Goal: Information Seeking & Learning: Compare options

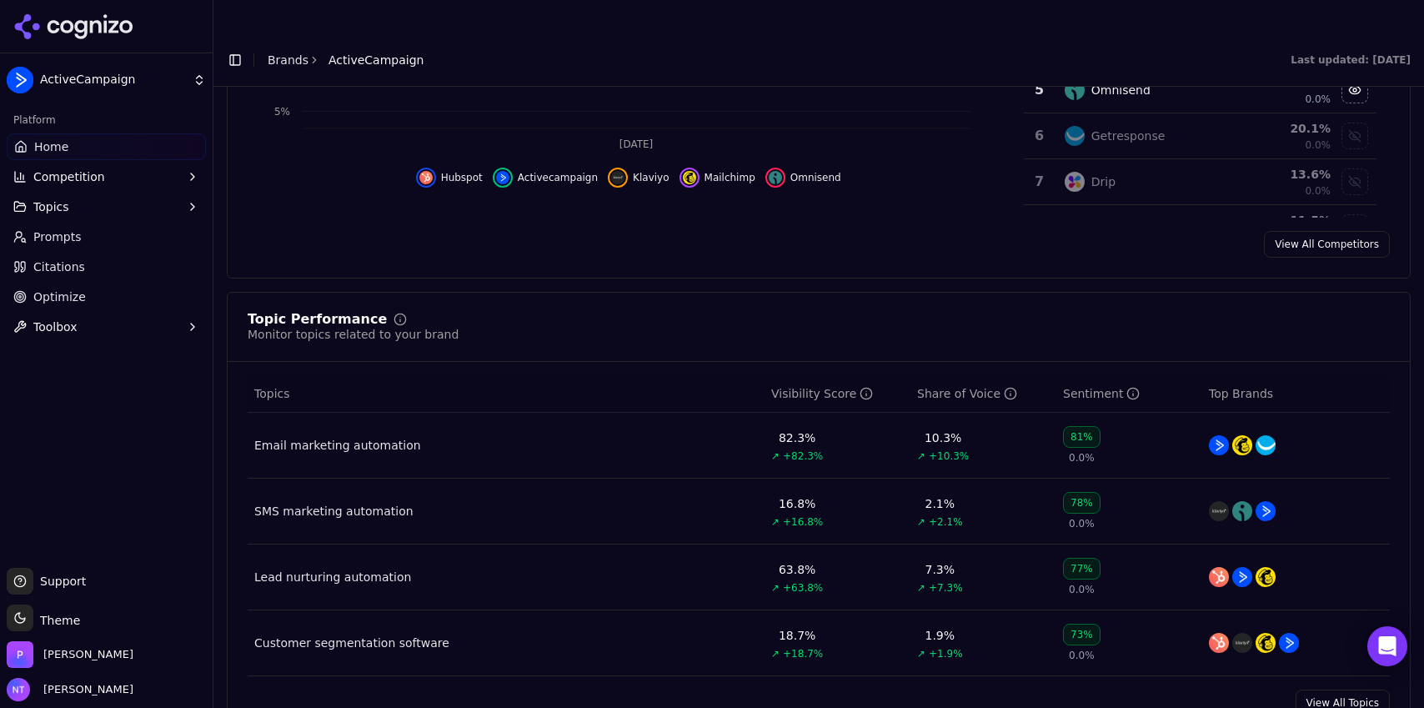
scroll to position [533, 0]
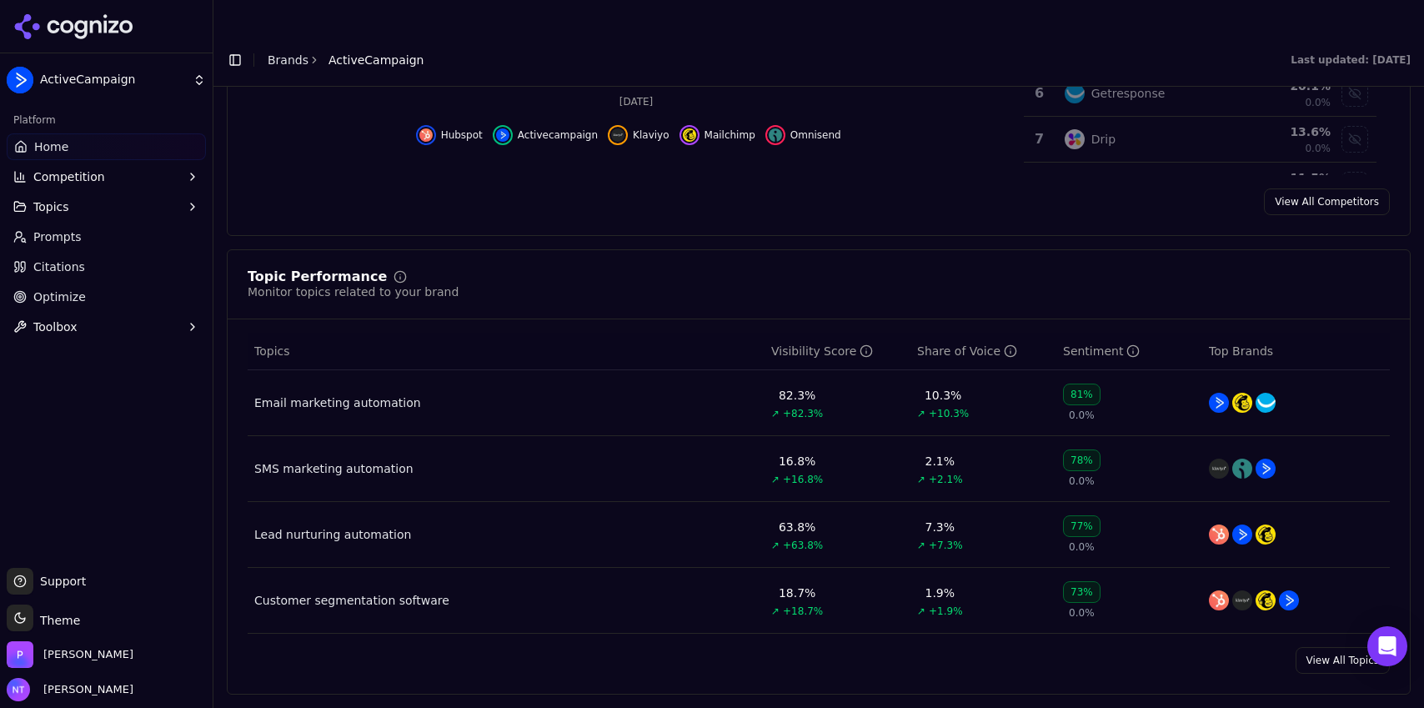
click at [183, 201] on button "Topics" at bounding box center [106, 206] width 199 height 27
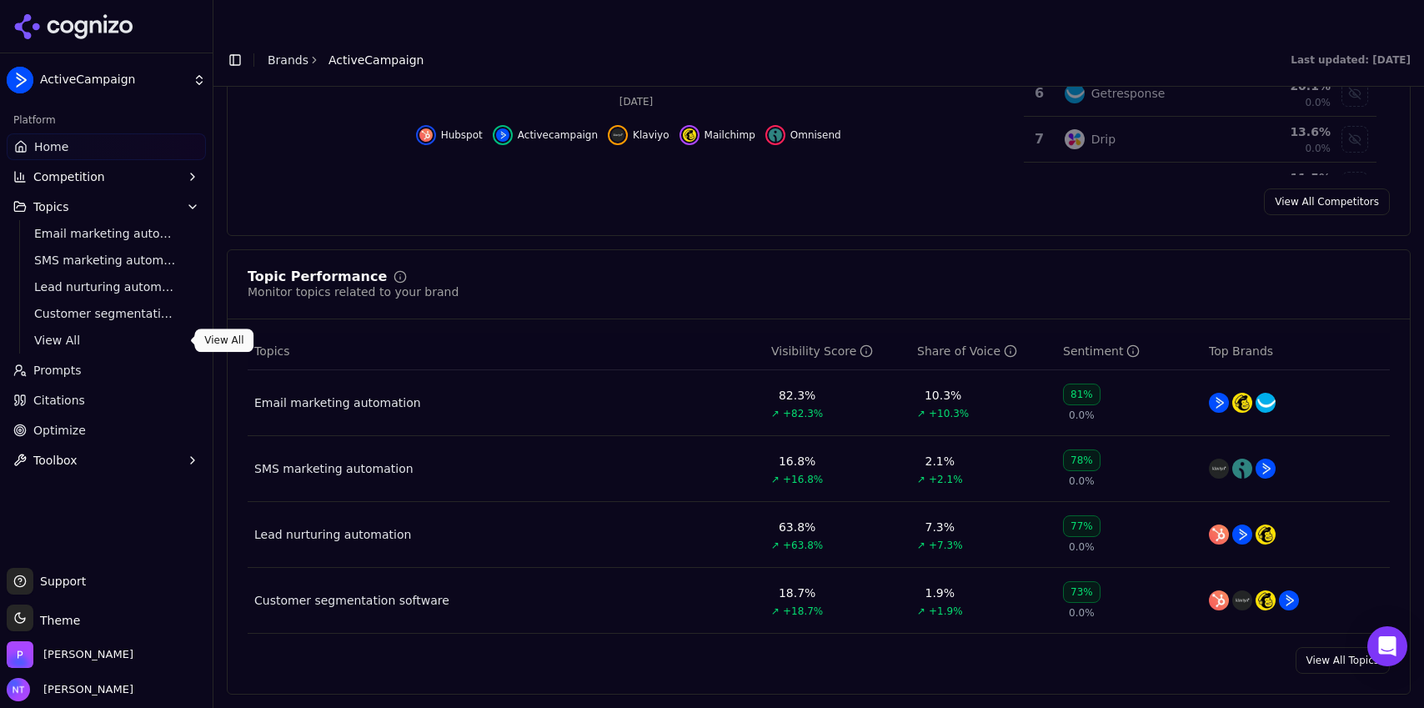
click at [113, 349] on link "View All" at bounding box center [107, 340] width 158 height 23
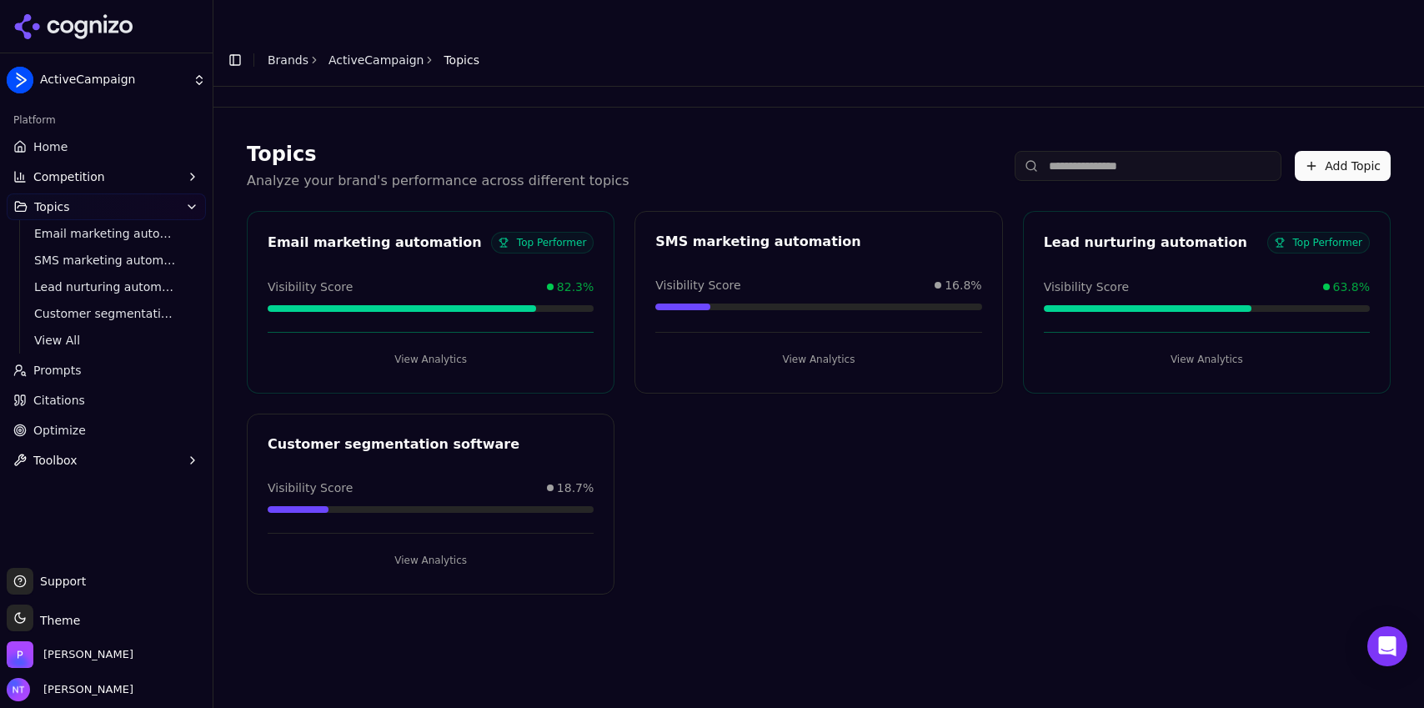
click at [52, 375] on span "Prompts" at bounding box center [57, 370] width 48 height 17
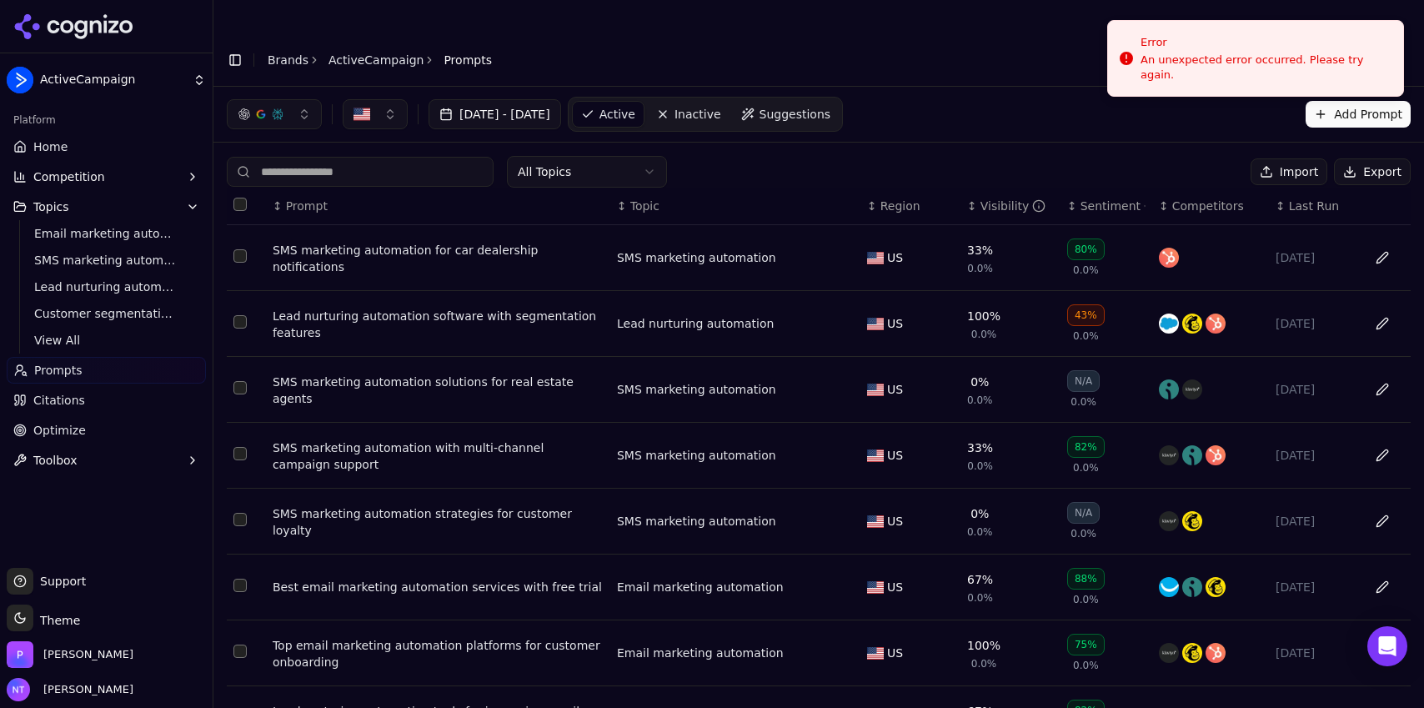
click at [1372, 244] on button "Data table" at bounding box center [1382, 257] width 27 height 27
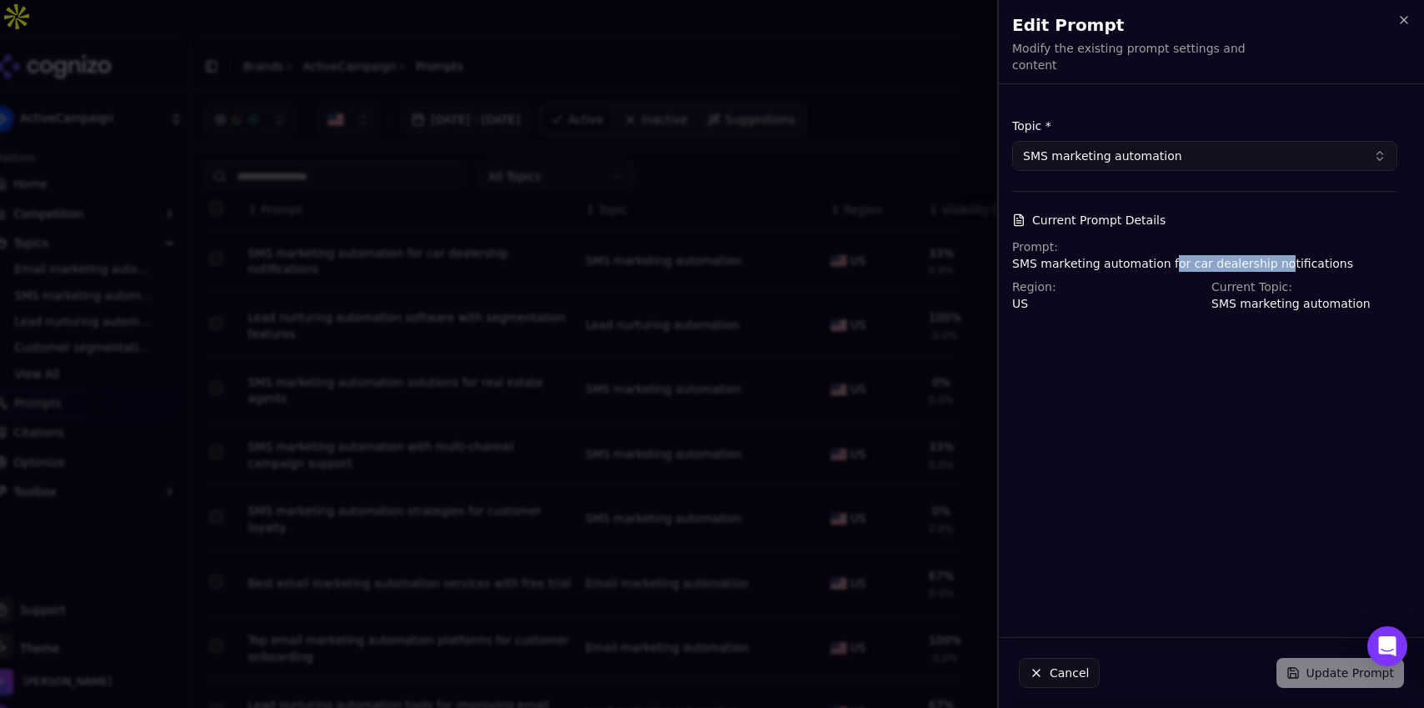
drag, startPoint x: 1270, startPoint y: 252, endPoint x: 1167, endPoint y: 252, distance: 102.6
click at [1167, 255] on p "SMS marketing automation for car dealership notifications" at bounding box center [1204, 263] width 385 height 17
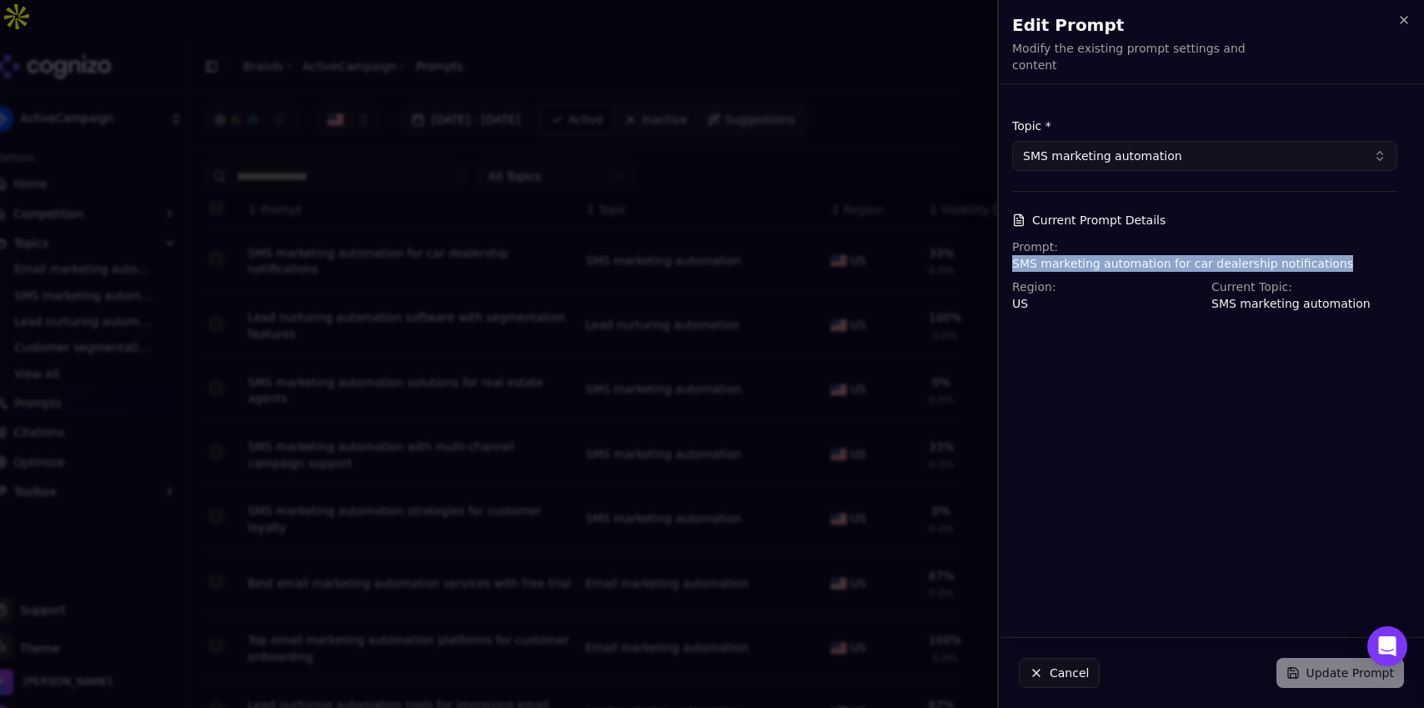
click at [1167, 255] on p "SMS marketing automation for car dealership notifications" at bounding box center [1204, 263] width 385 height 17
click at [1408, 22] on icon "button" at bounding box center [1404, 19] width 13 height 13
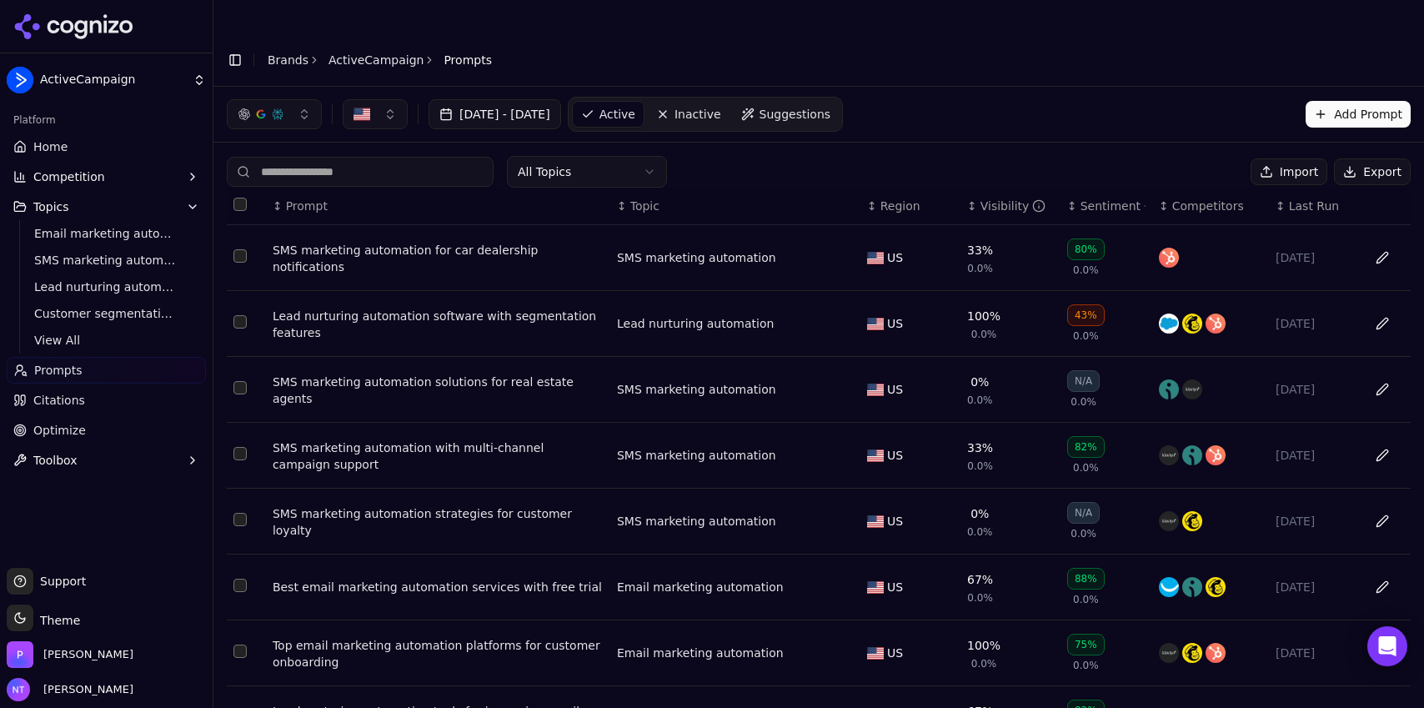
click at [62, 375] on span "Prompts" at bounding box center [58, 370] width 48 height 17
click at [243, 198] on button "Select all rows" at bounding box center [239, 204] width 13 height 13
click at [241, 198] on button "Select all rows" at bounding box center [239, 204] width 13 height 13
click at [1371, 244] on button "Data table" at bounding box center [1382, 257] width 27 height 27
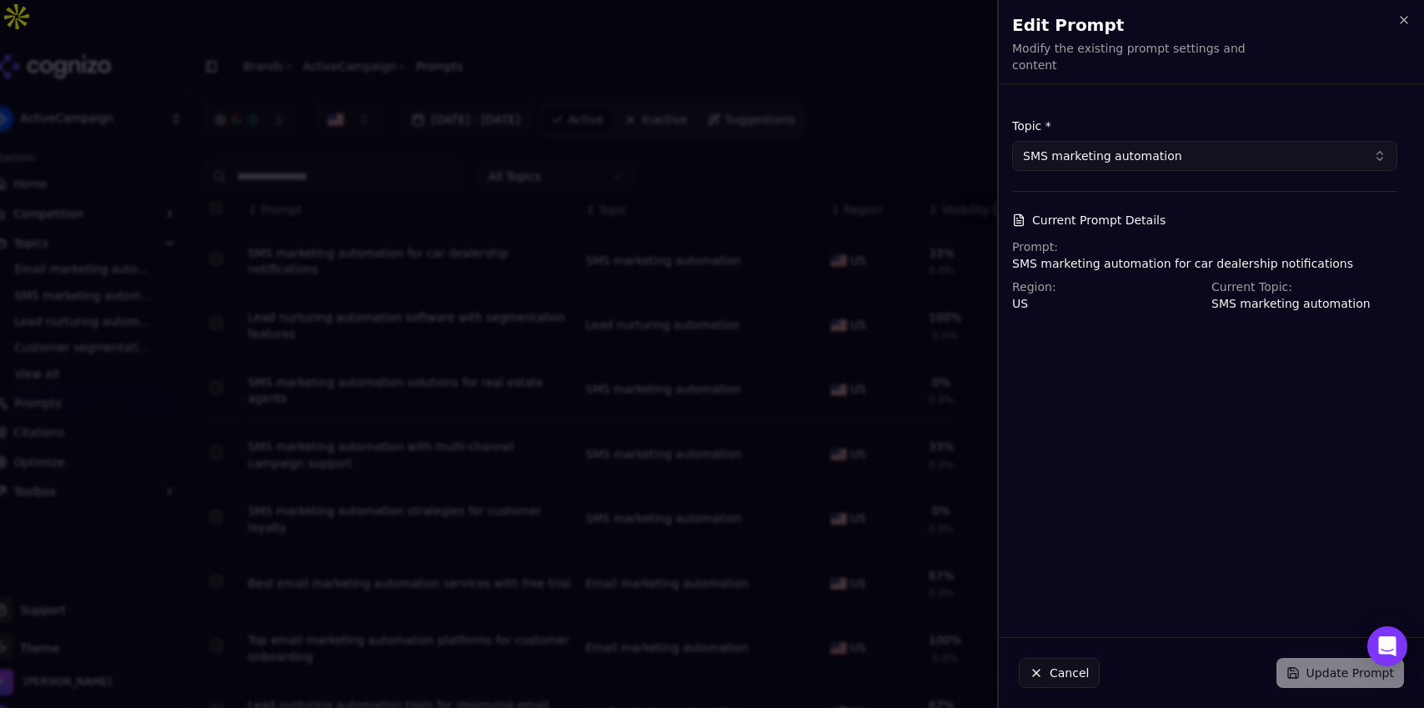
click at [1226, 152] on button "SMS marketing automation" at bounding box center [1204, 156] width 385 height 30
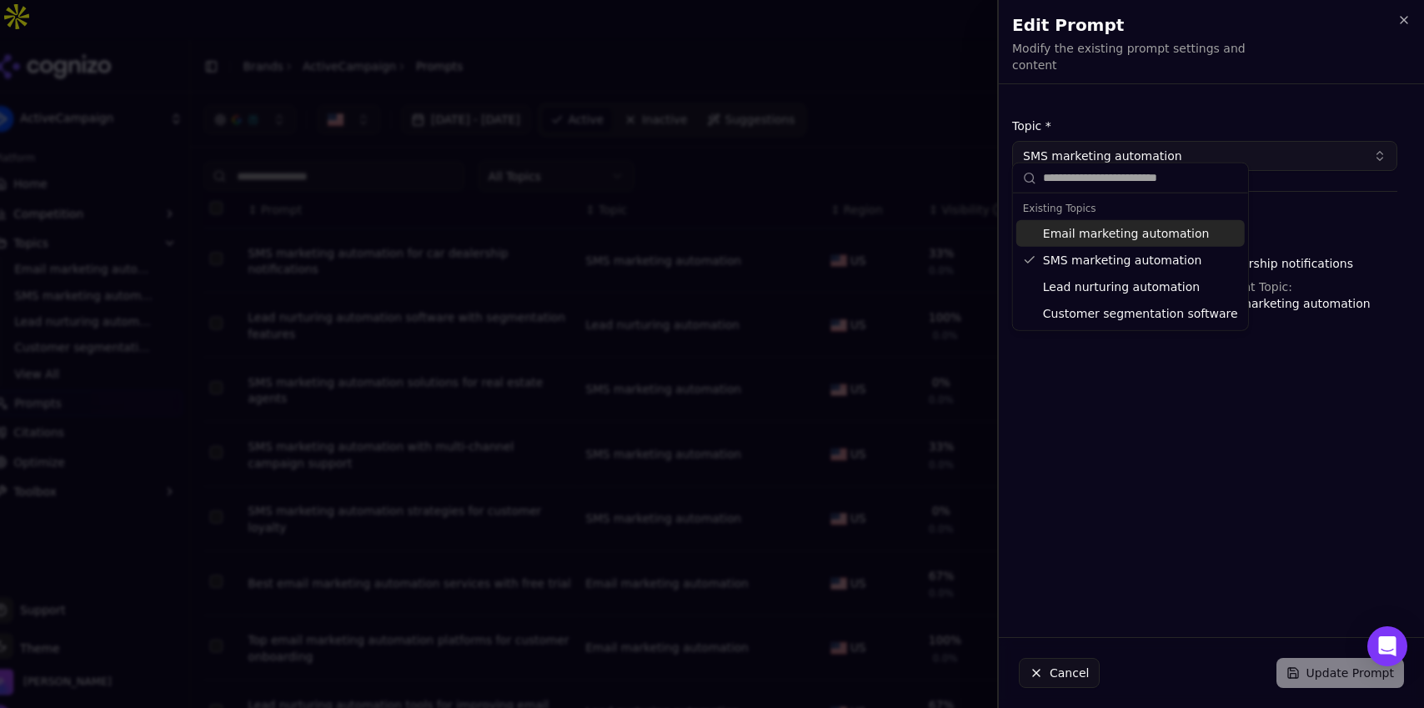
click at [1248, 98] on div "Topic * SMS marketing automation Current Prompt Details Prompt: SMS marketing a…" at bounding box center [1205, 215] width 412 height 234
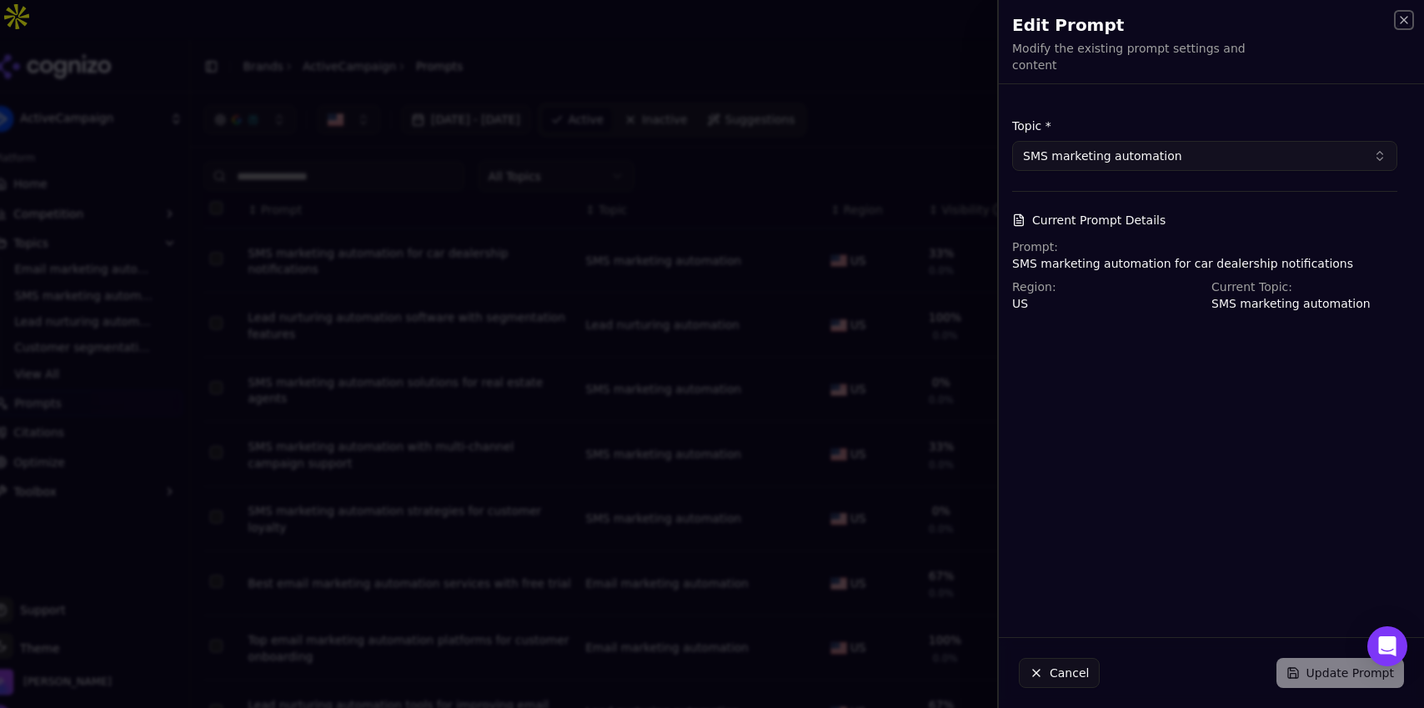
click at [1408, 18] on icon "button" at bounding box center [1404, 19] width 13 height 13
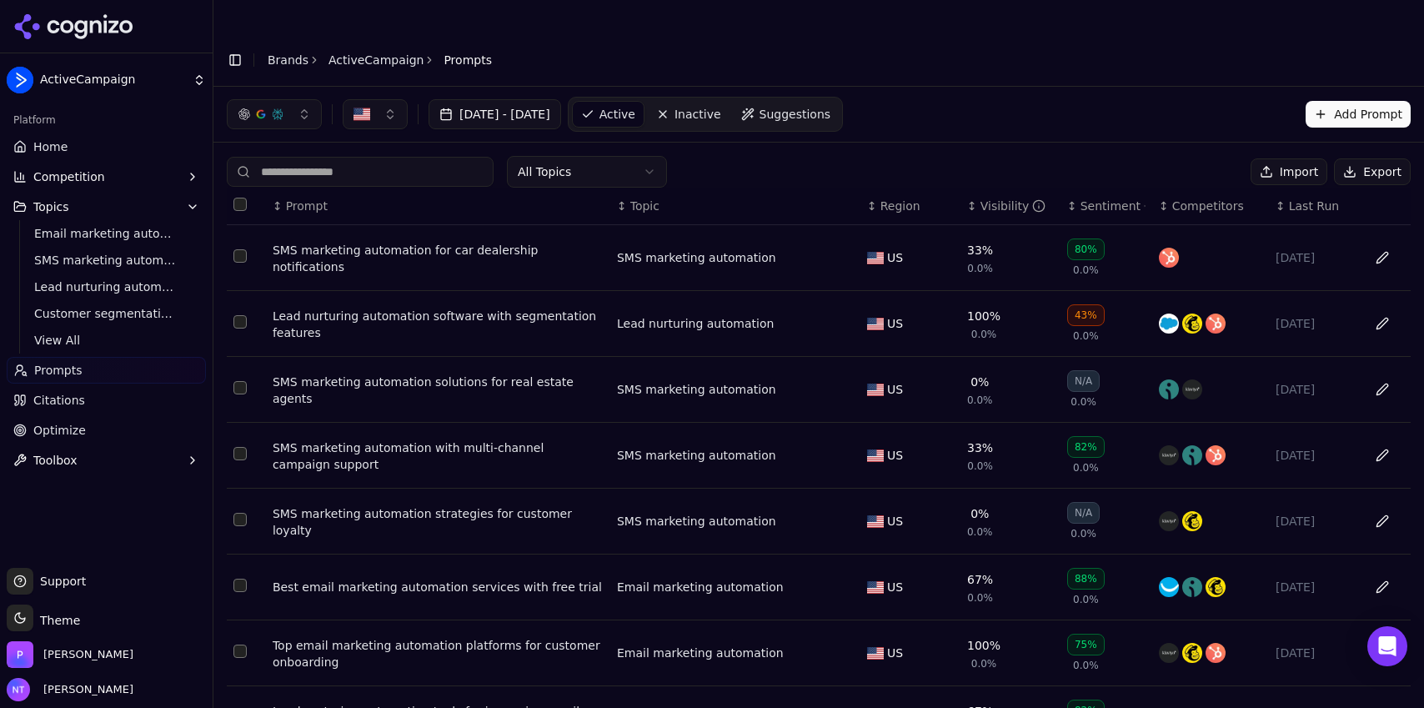
click at [1370, 244] on button "Data table" at bounding box center [1382, 257] width 27 height 27
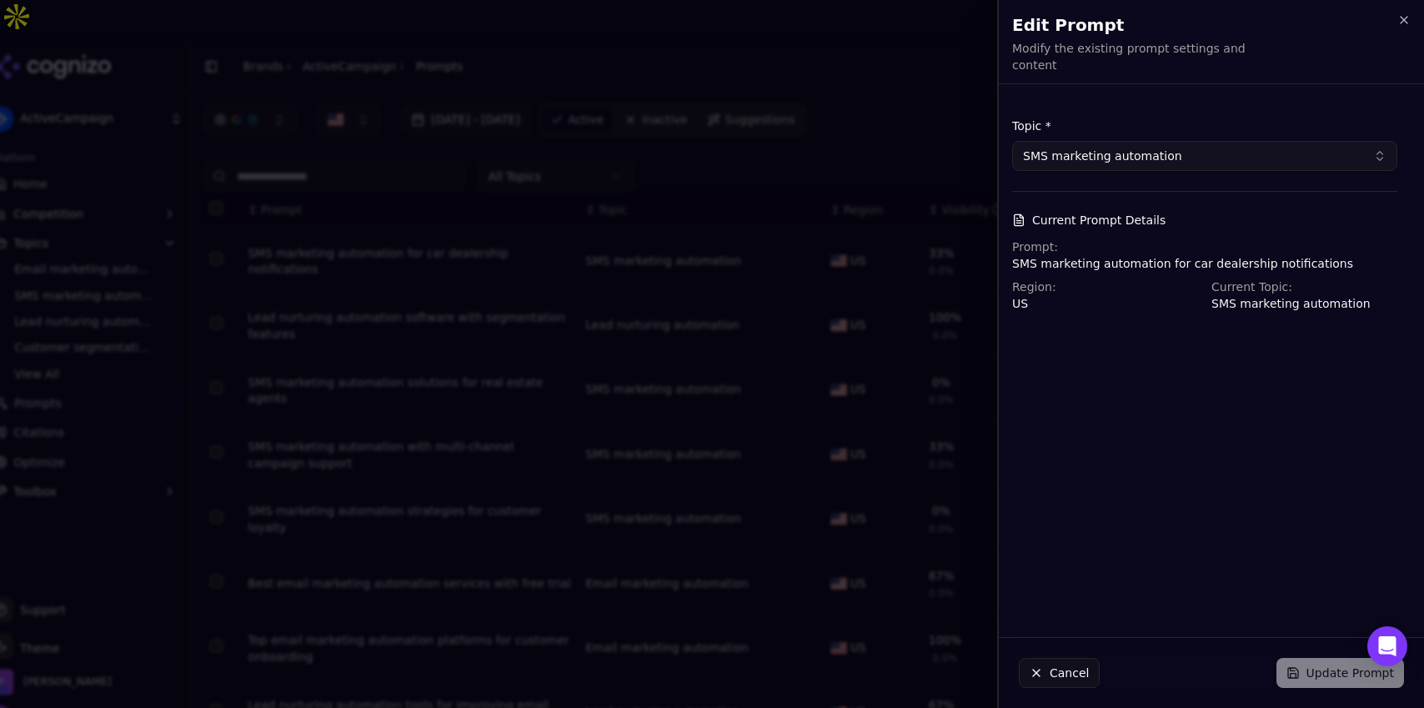
click at [1198, 141] on button "SMS marketing automation" at bounding box center [1204, 156] width 385 height 30
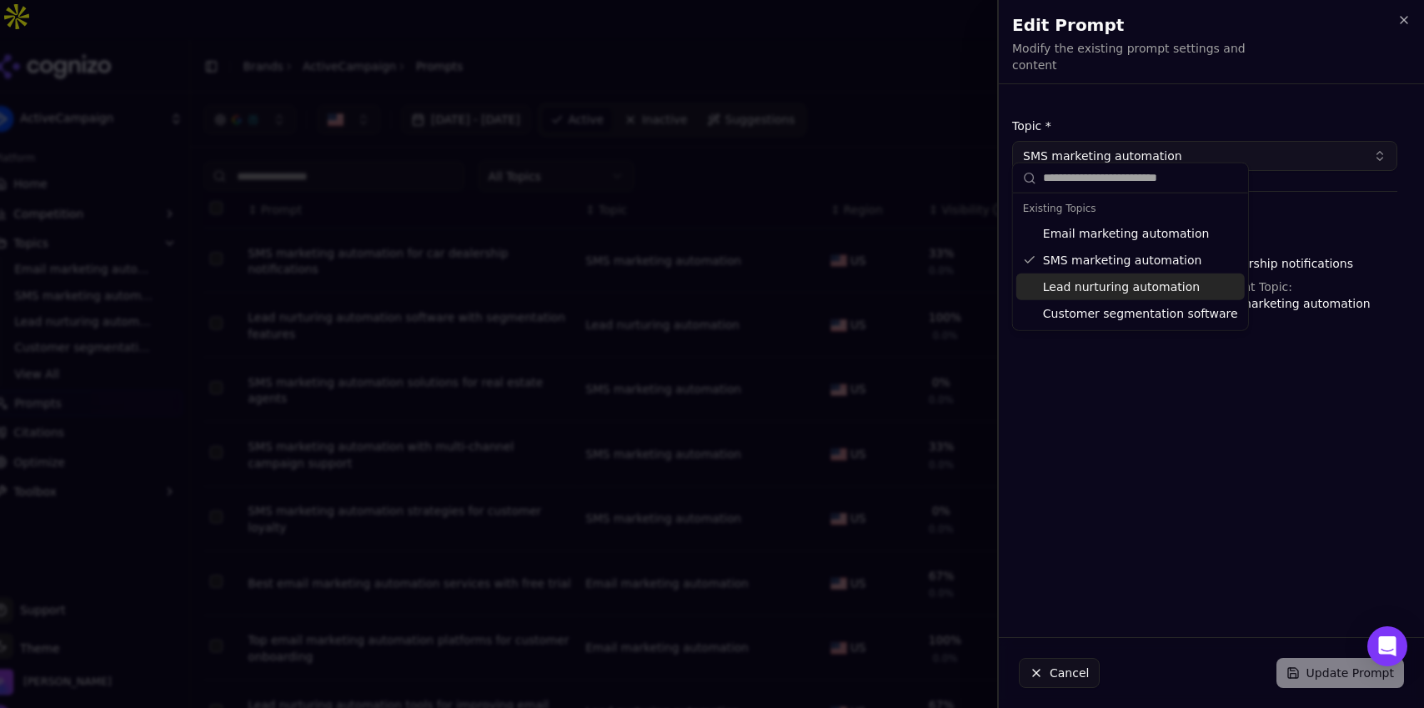
click at [1132, 282] on div "Lead nurturing automation" at bounding box center [1130, 287] width 228 height 27
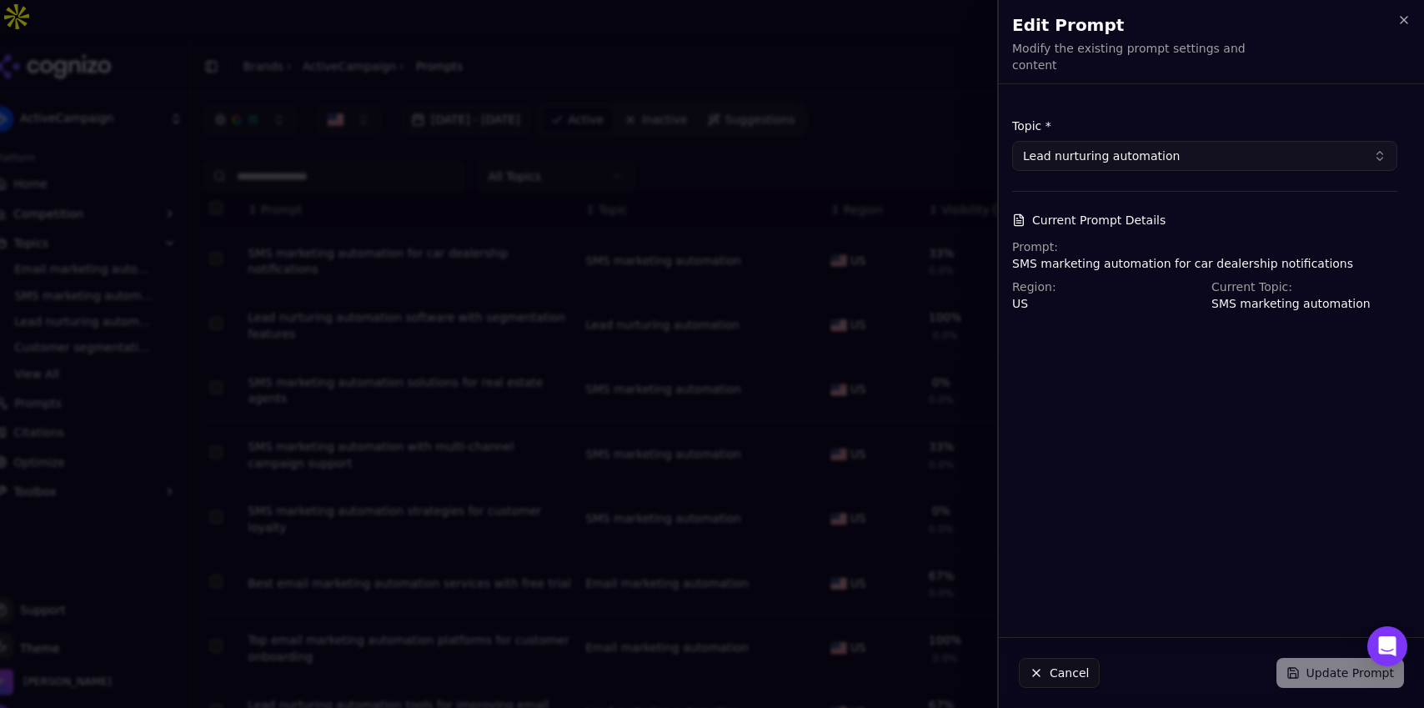
click at [1060, 670] on button "Cancel" at bounding box center [1059, 673] width 81 height 30
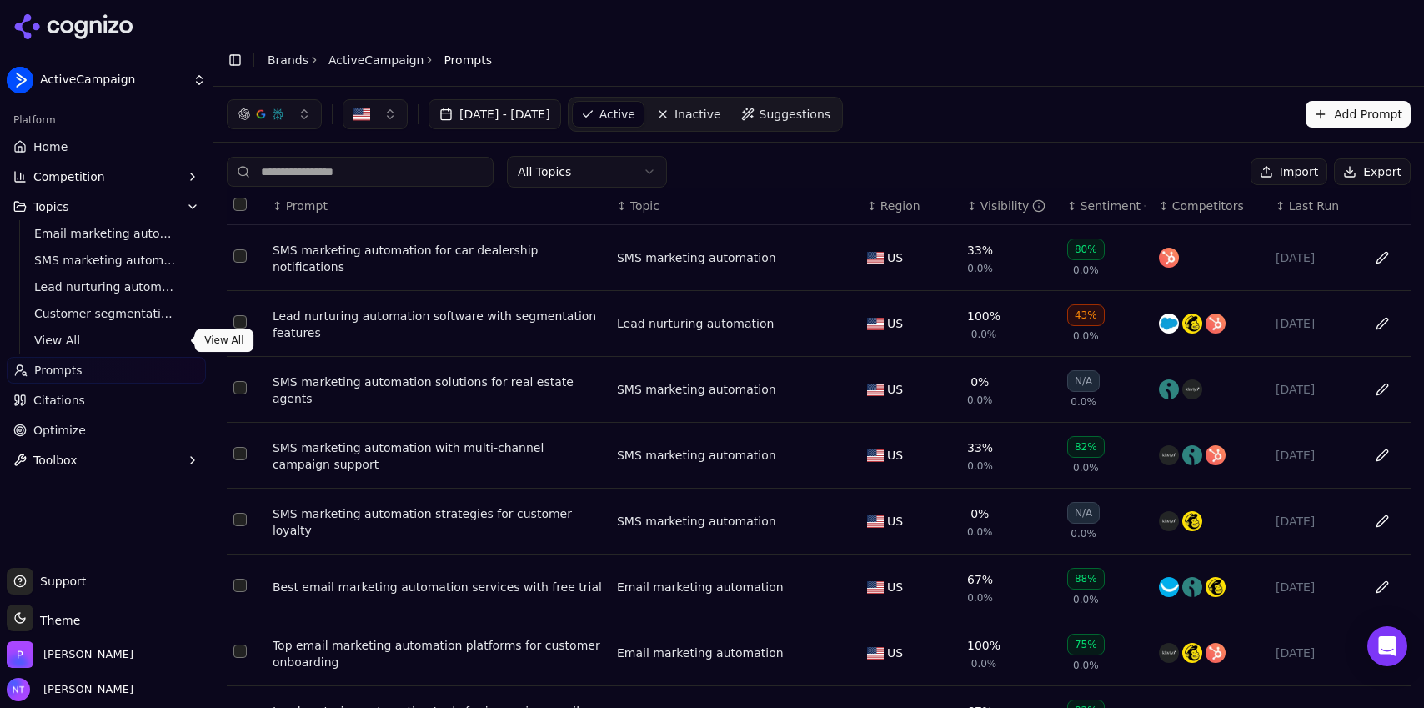
click at [95, 329] on link "View All" at bounding box center [107, 340] width 158 height 23
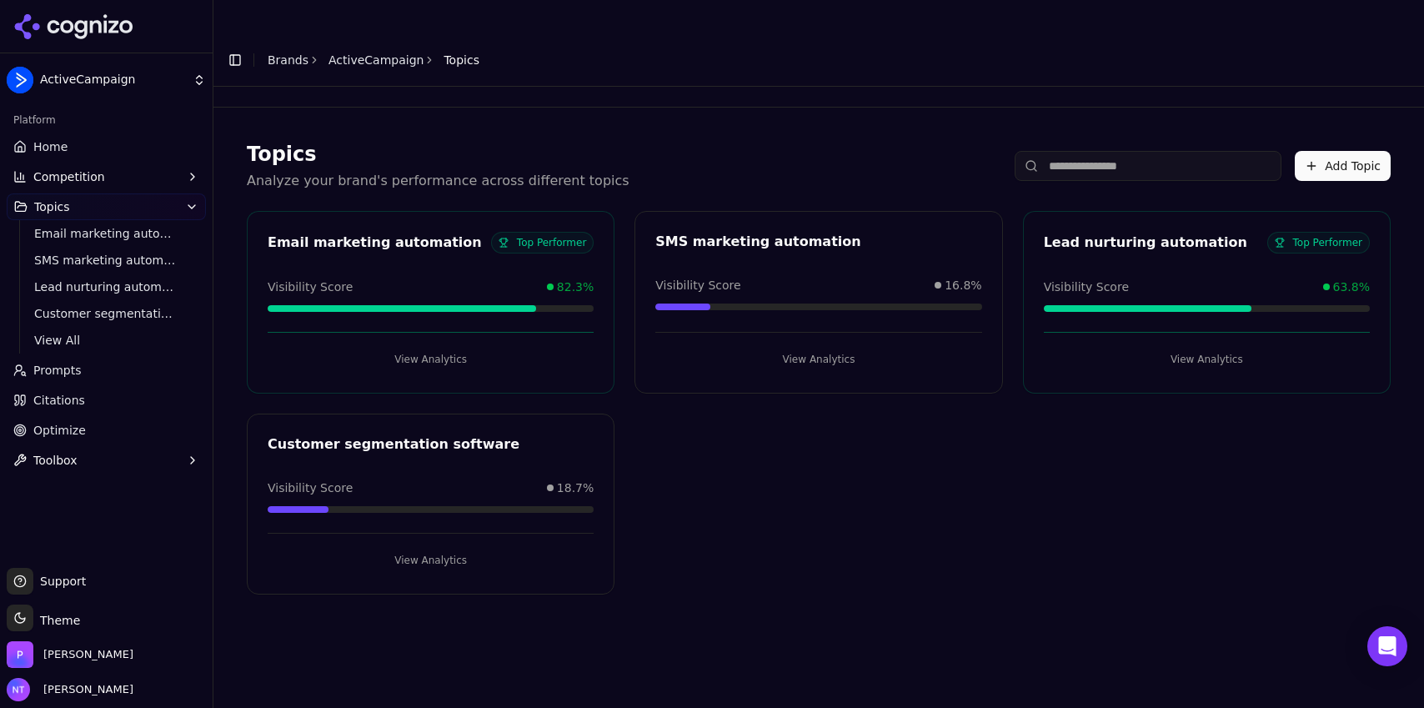
click at [1347, 151] on button "Add Topic" at bounding box center [1343, 166] width 96 height 30
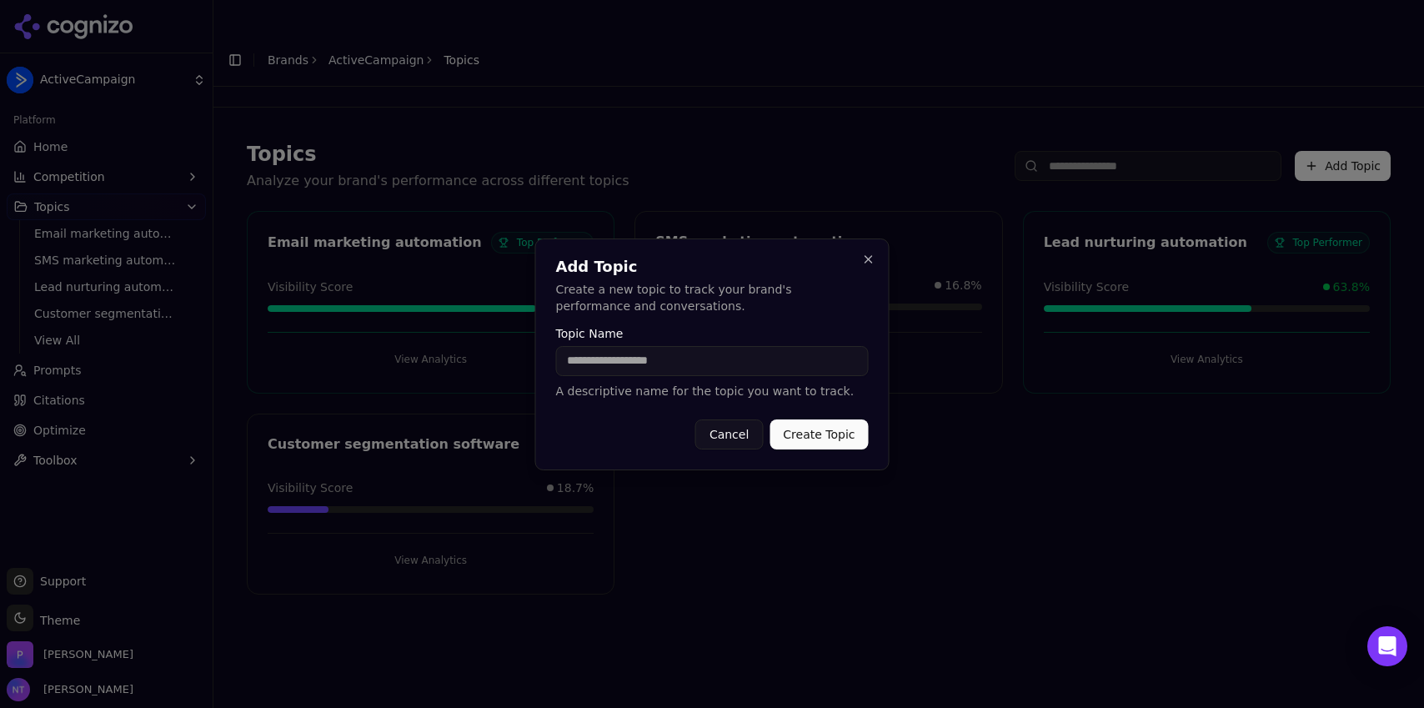
click at [867, 267] on h2 "Add Topic" at bounding box center [712, 266] width 313 height 15
click at [738, 443] on button "Cancel" at bounding box center [729, 434] width 68 height 30
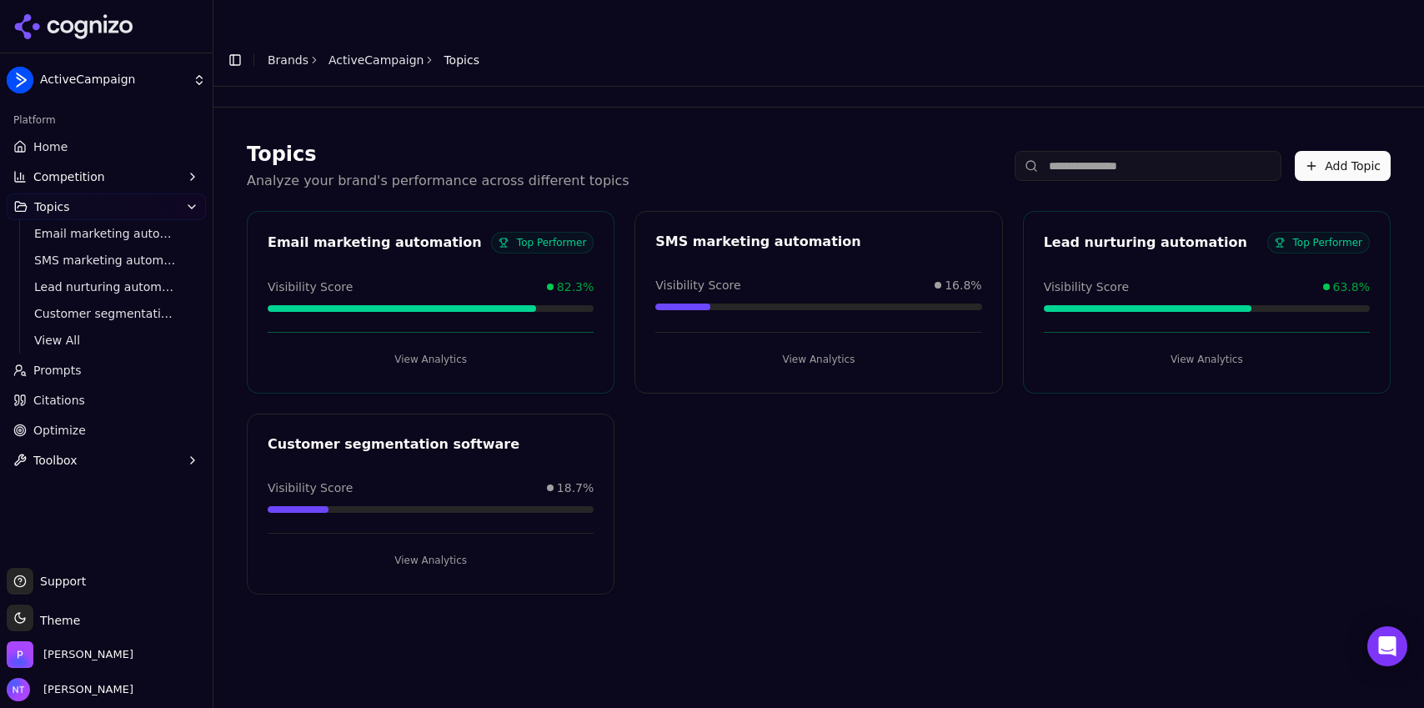
click at [68, 370] on span "Prompts" at bounding box center [57, 370] width 48 height 17
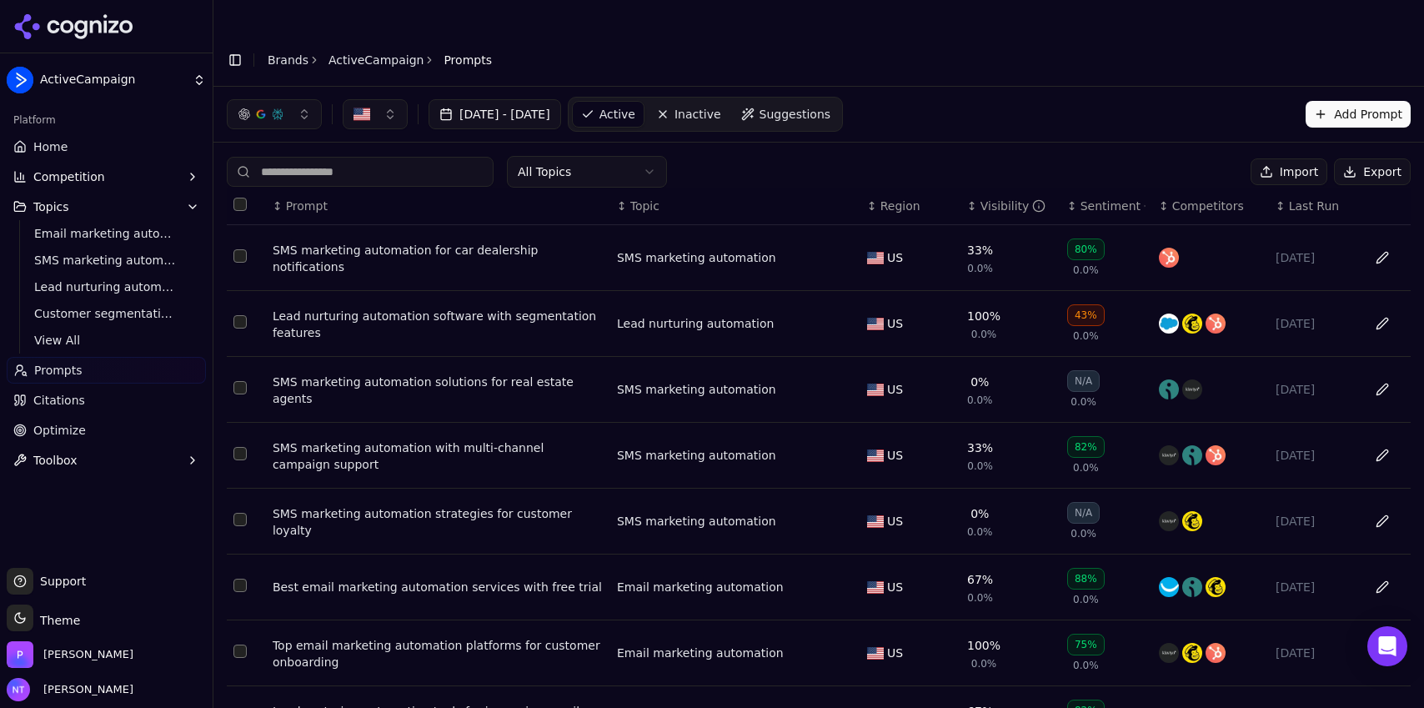
click at [238, 198] on button "Select all rows" at bounding box center [239, 204] width 13 height 13
drag, startPoint x: 1360, startPoint y: 139, endPoint x: 1348, endPoint y: 189, distance: 51.6
click at [1348, 189] on div "All Topics Deactivate ( 10 ) Import Export ↕ Prompt ↕ Topic ↕ Region ↕ Visibili…" at bounding box center [819, 540] width 1184 height 768
click at [1369, 225] on td "Data table" at bounding box center [1386, 258] width 50 height 66
click at [242, 198] on button "Select all rows" at bounding box center [239, 204] width 13 height 13
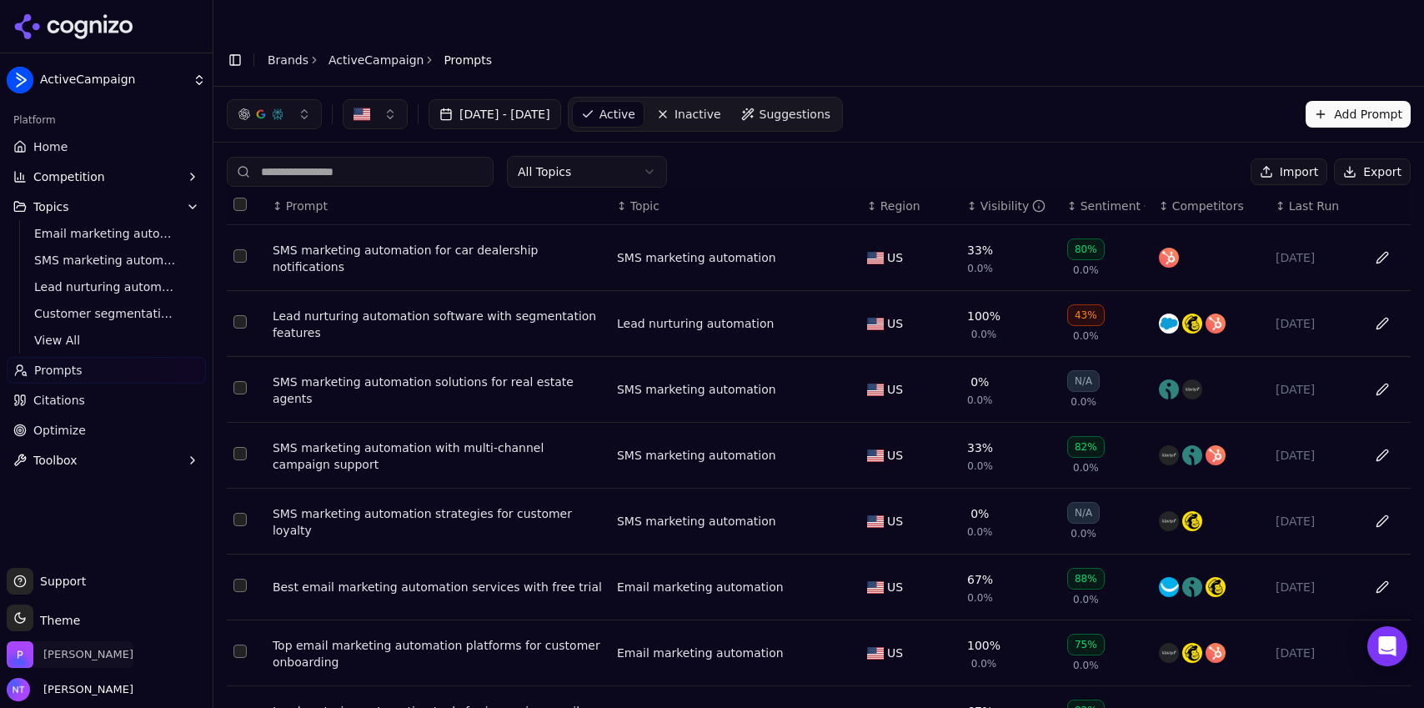
click at [53, 655] on span "[PERSON_NAME]" at bounding box center [88, 654] width 90 height 15
click at [57, 685] on span "[PERSON_NAME]" at bounding box center [85, 689] width 97 height 15
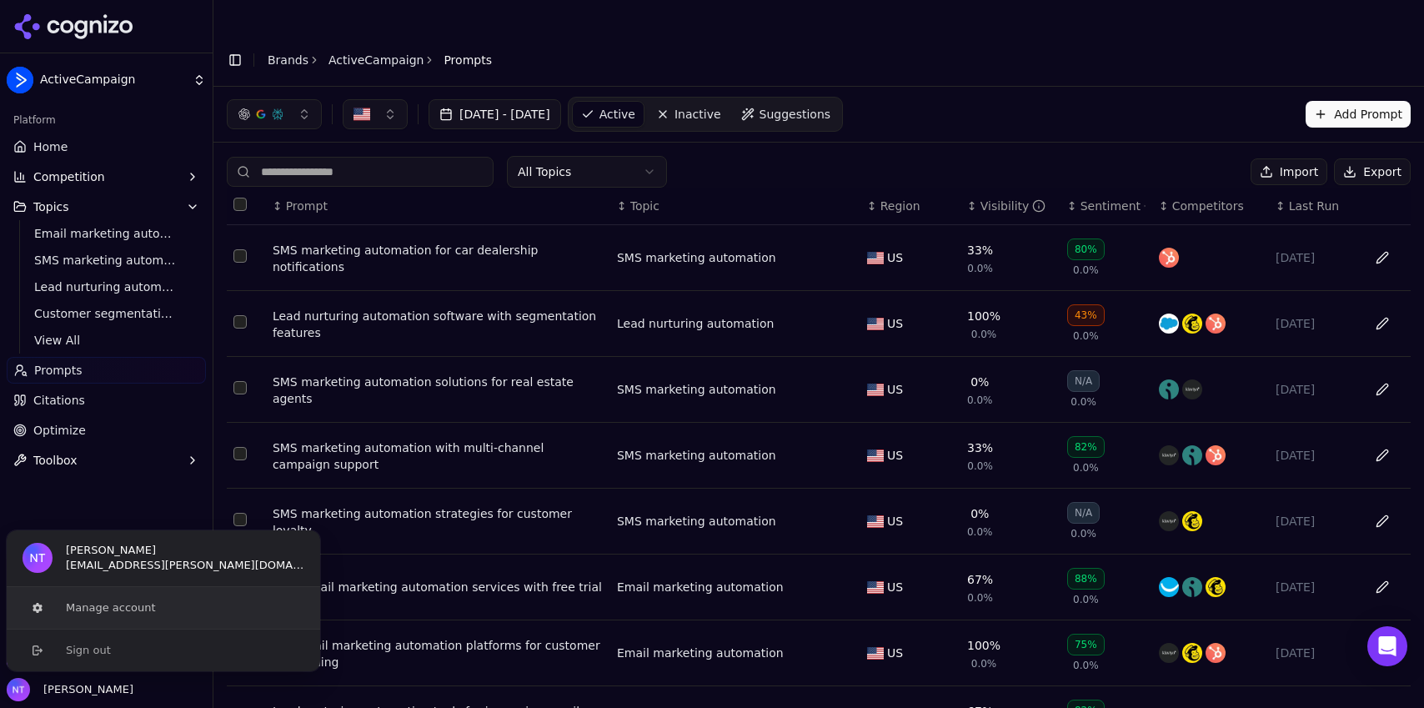
click at [128, 611] on button "Manage account" at bounding box center [163, 608] width 315 height 42
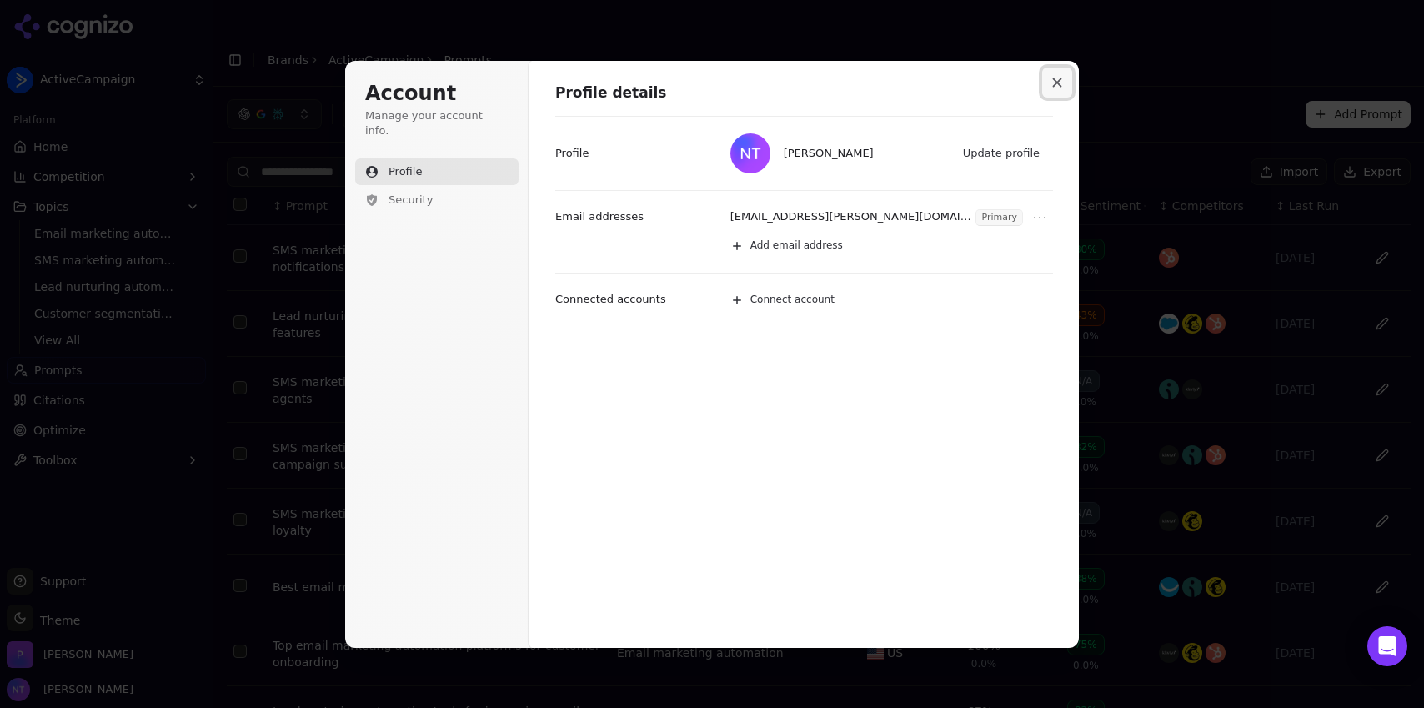
click at [1060, 88] on button "Close modal" at bounding box center [1057, 83] width 30 height 30
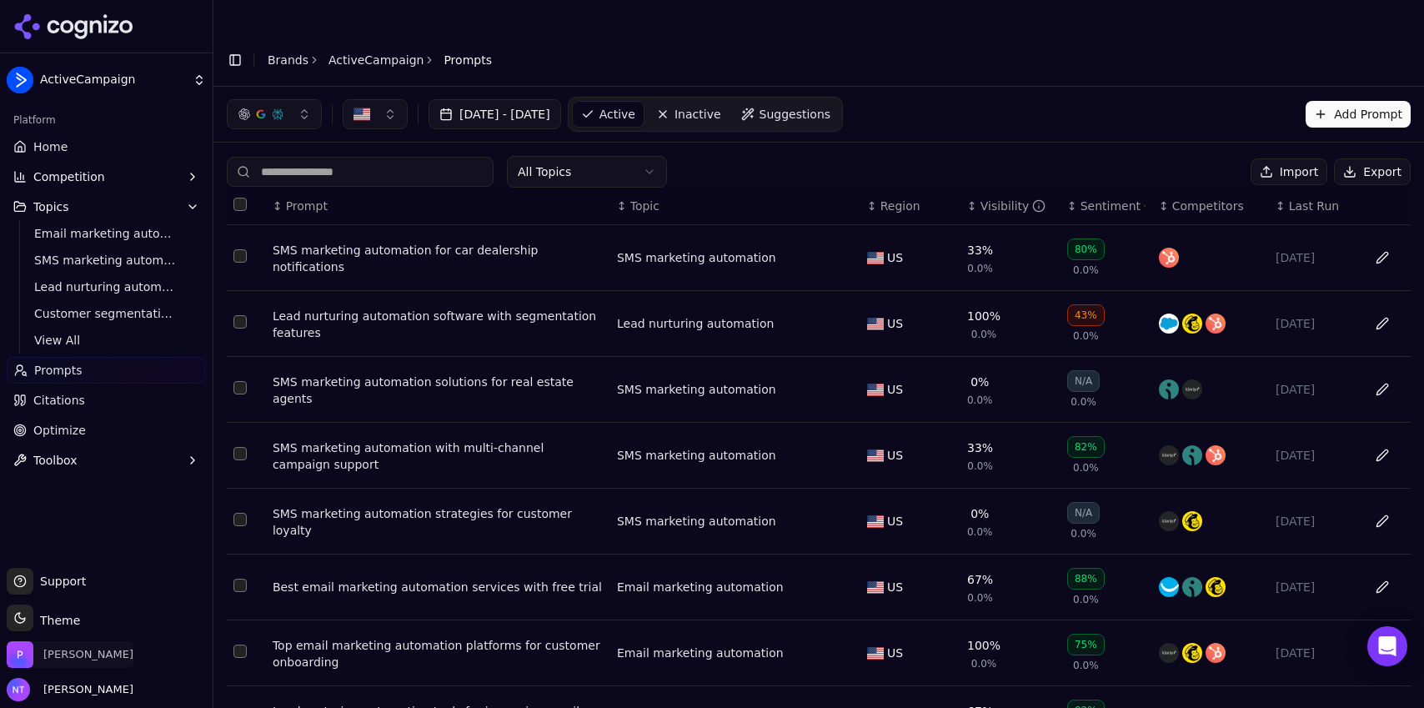
click at [60, 664] on span "[PERSON_NAME]" at bounding box center [70, 654] width 127 height 27
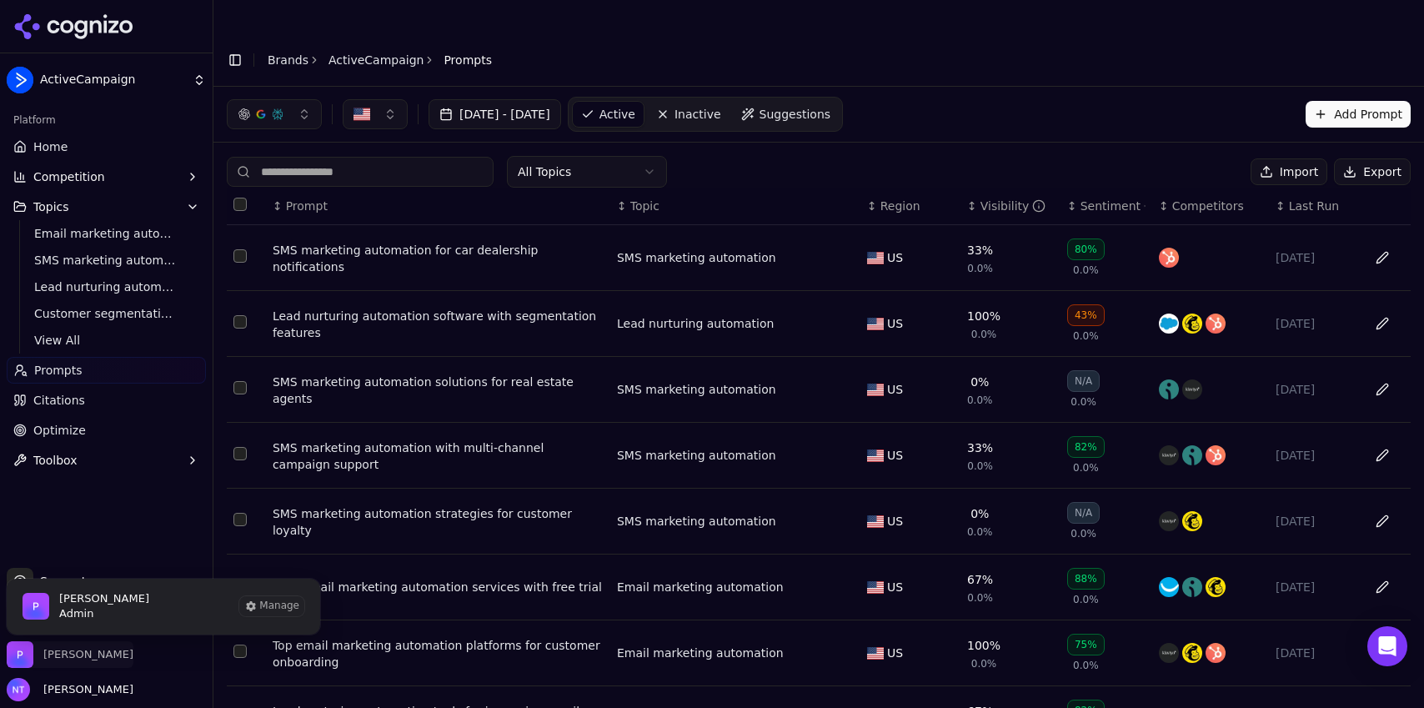
click at [68, 651] on span "[PERSON_NAME]" at bounding box center [88, 654] width 90 height 15
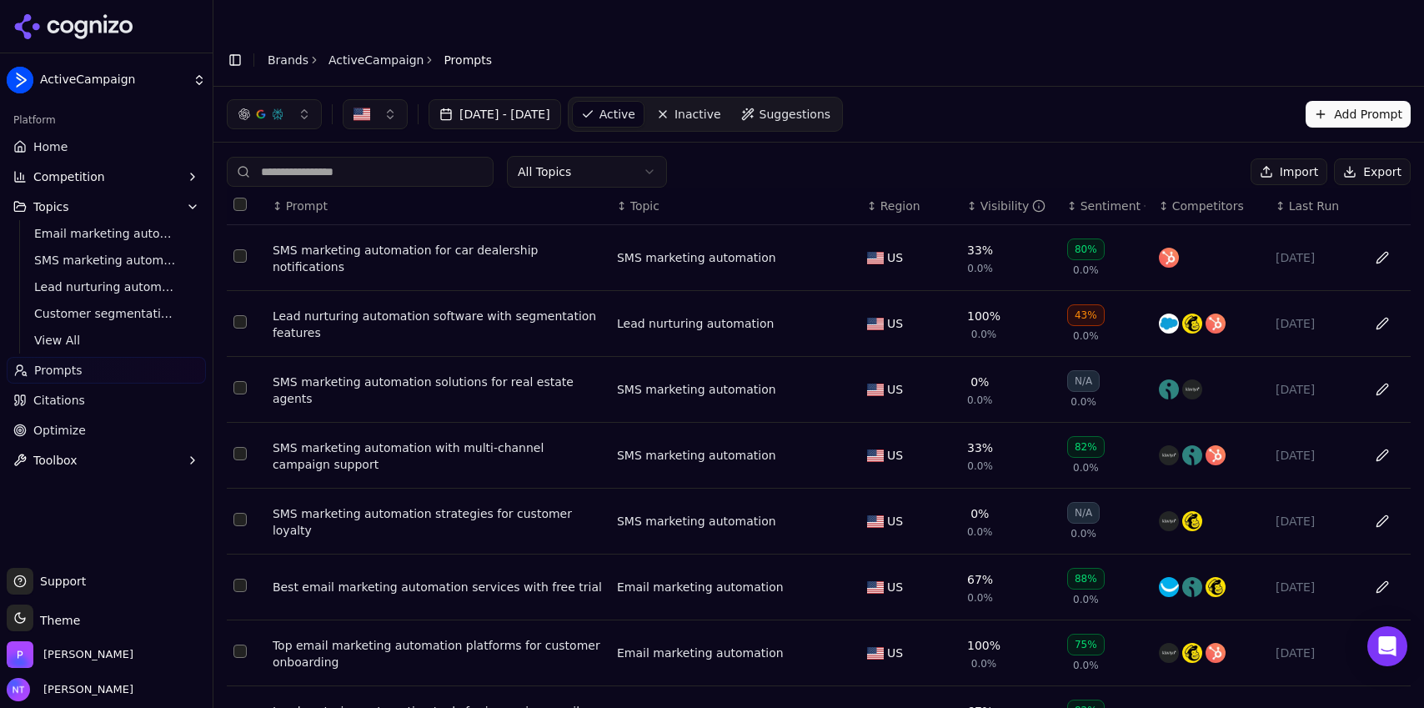
click at [86, 655] on div "[PERSON_NAME]" at bounding box center [106, 657] width 199 height 33
click at [49, 646] on span "[PERSON_NAME]" at bounding box center [70, 654] width 127 height 27
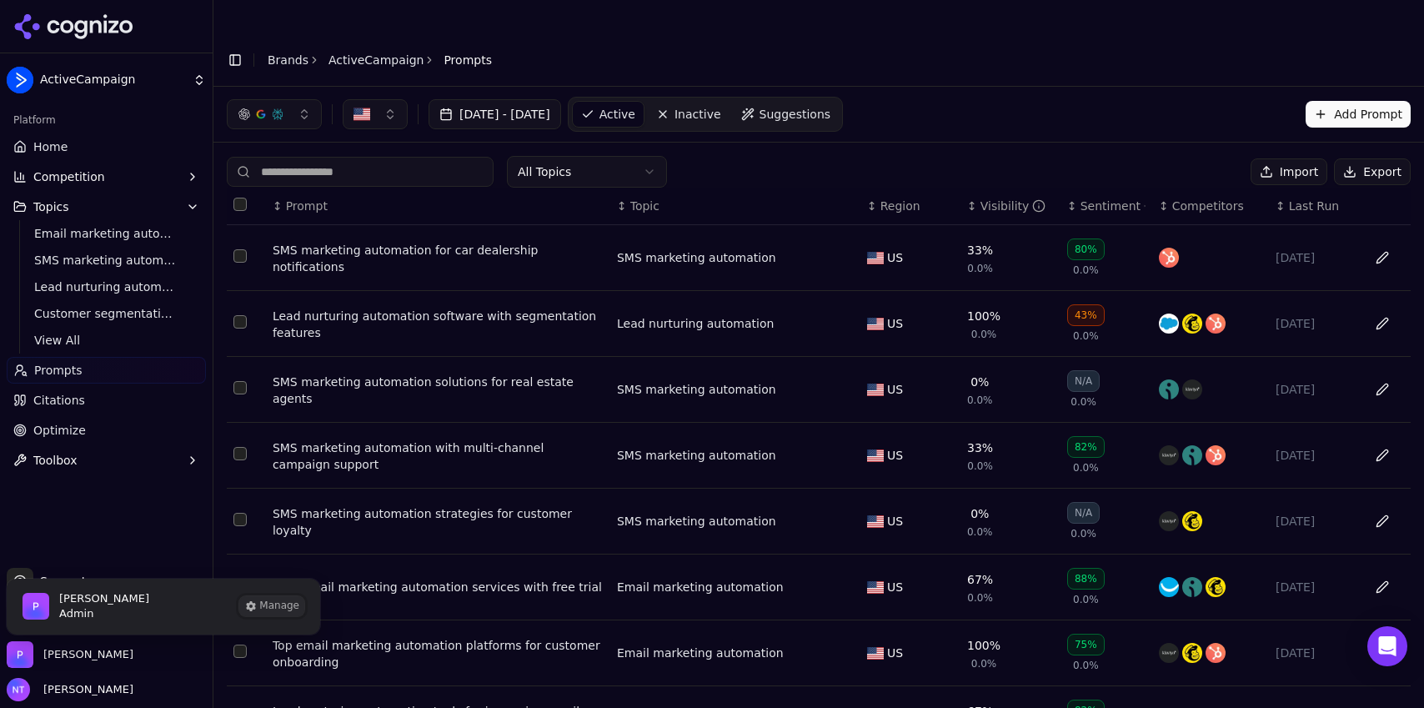
click at [279, 615] on button "Manage" at bounding box center [271, 606] width 65 height 20
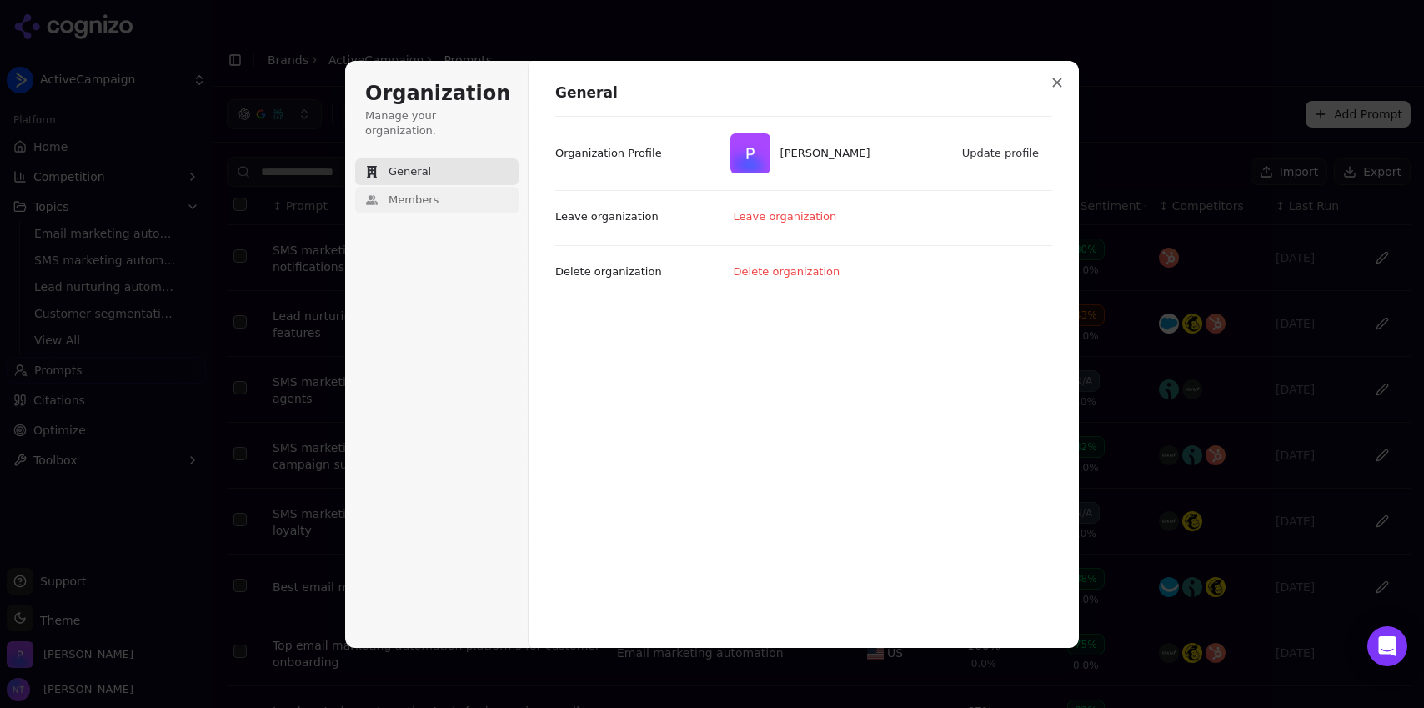
click at [429, 193] on span "Members" at bounding box center [414, 200] width 50 height 15
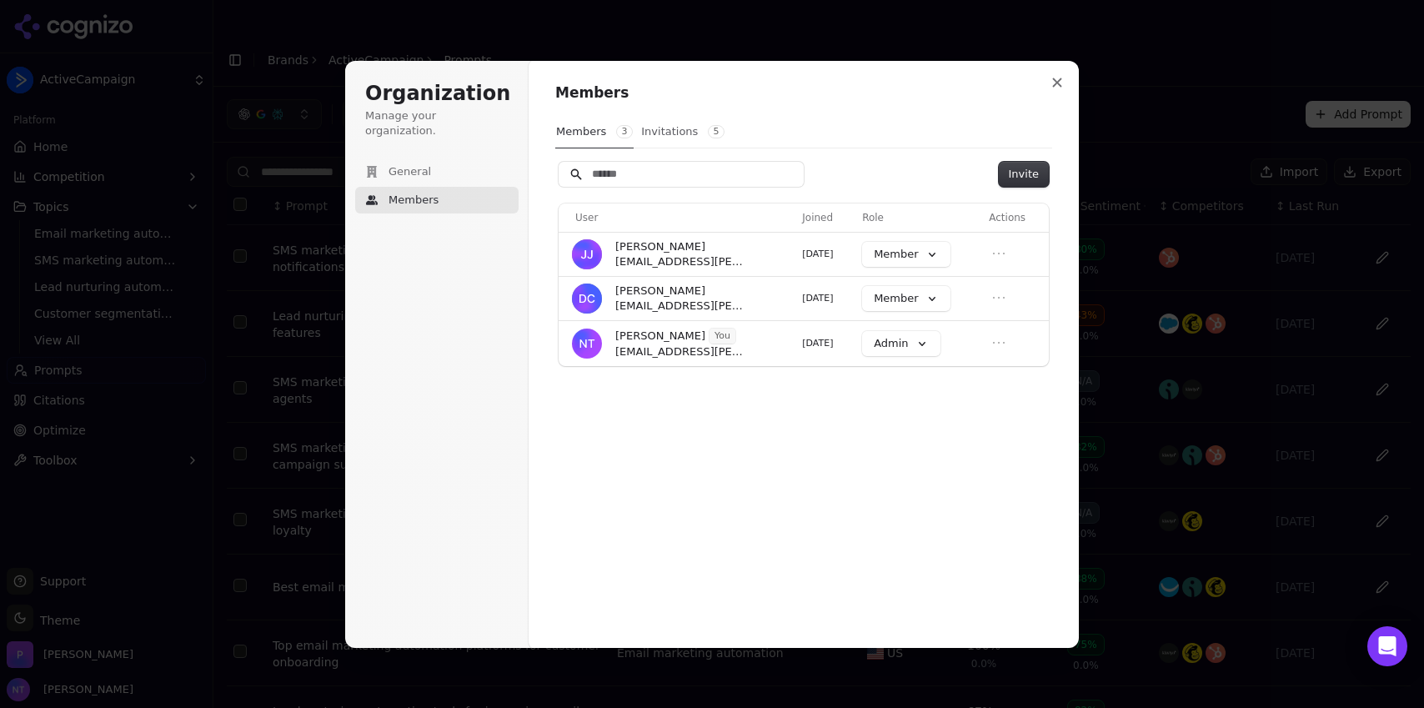
click at [667, 127] on button "Invitations 5" at bounding box center [682, 132] width 85 height 32
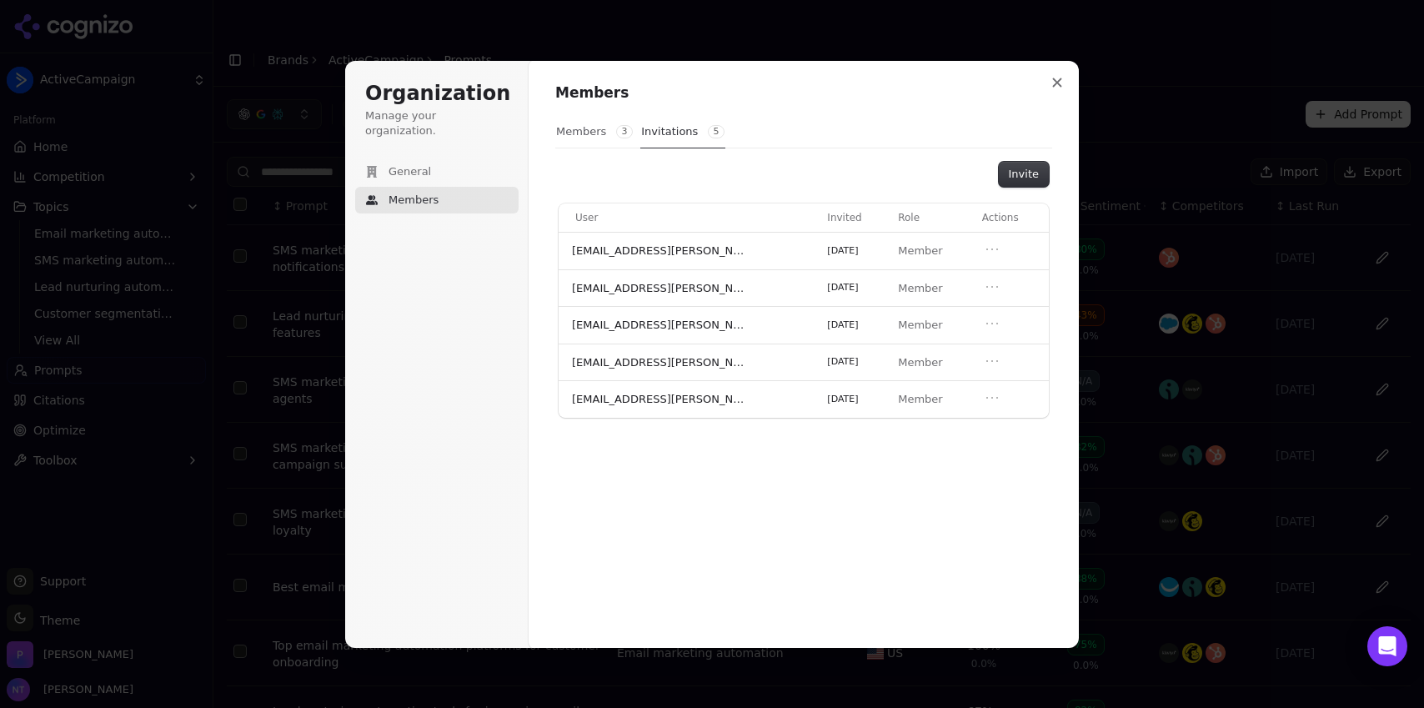
click at [580, 128] on button "Members 3" at bounding box center [594, 132] width 78 height 32
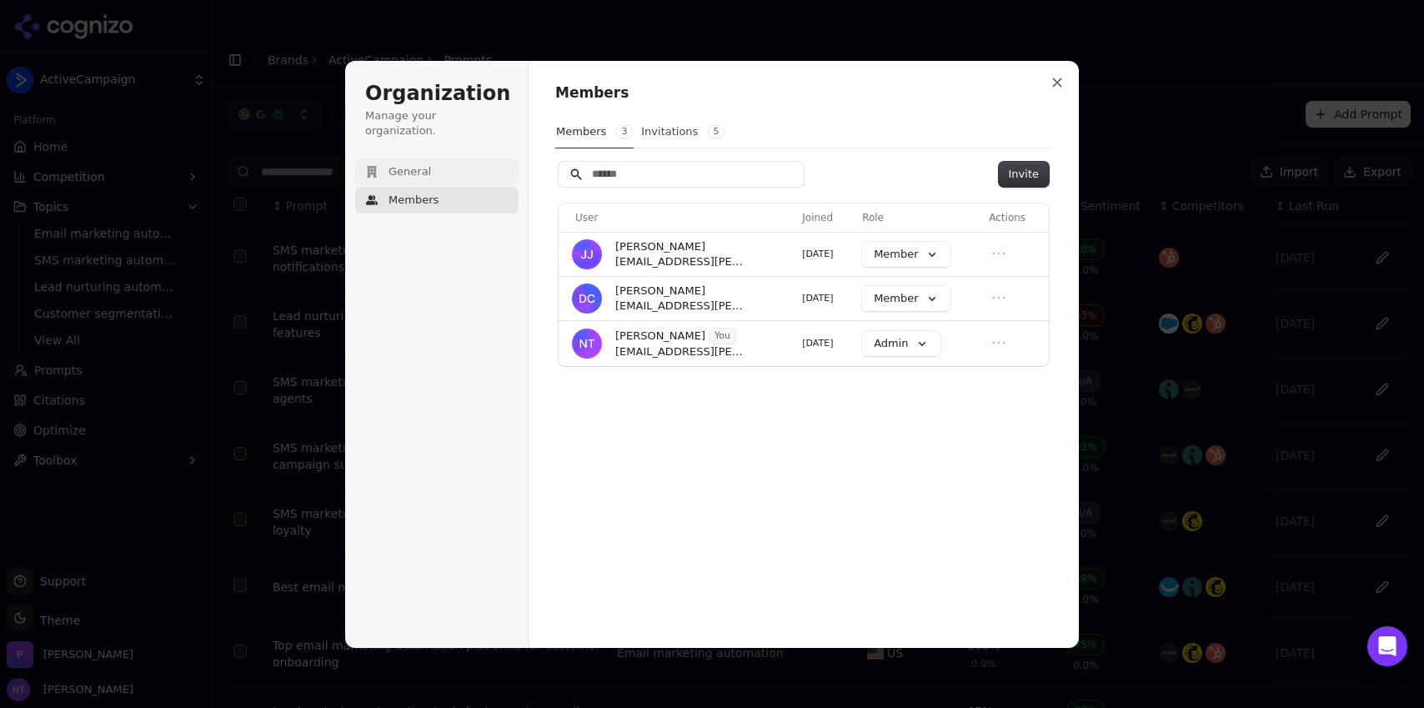
click at [416, 164] on span "General" at bounding box center [410, 171] width 43 height 15
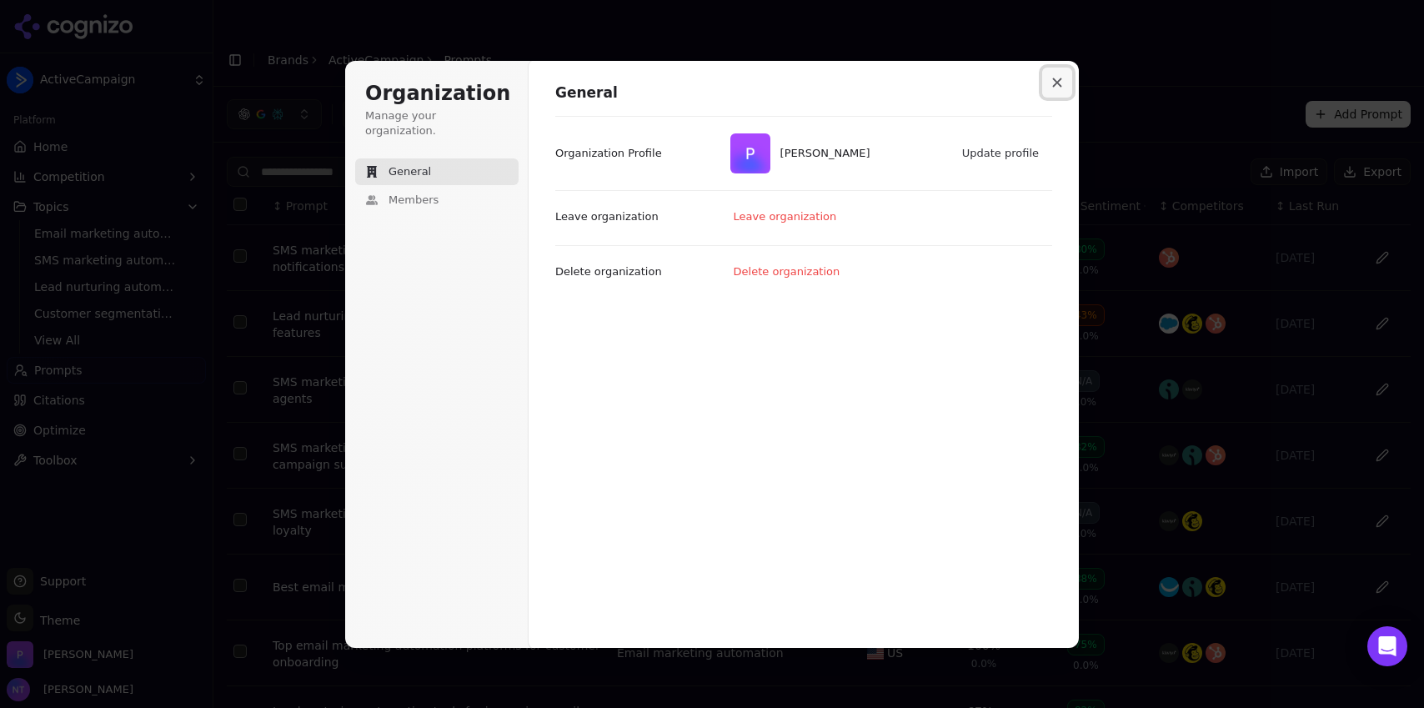
click at [1067, 83] on button "Close modal" at bounding box center [1057, 83] width 30 height 30
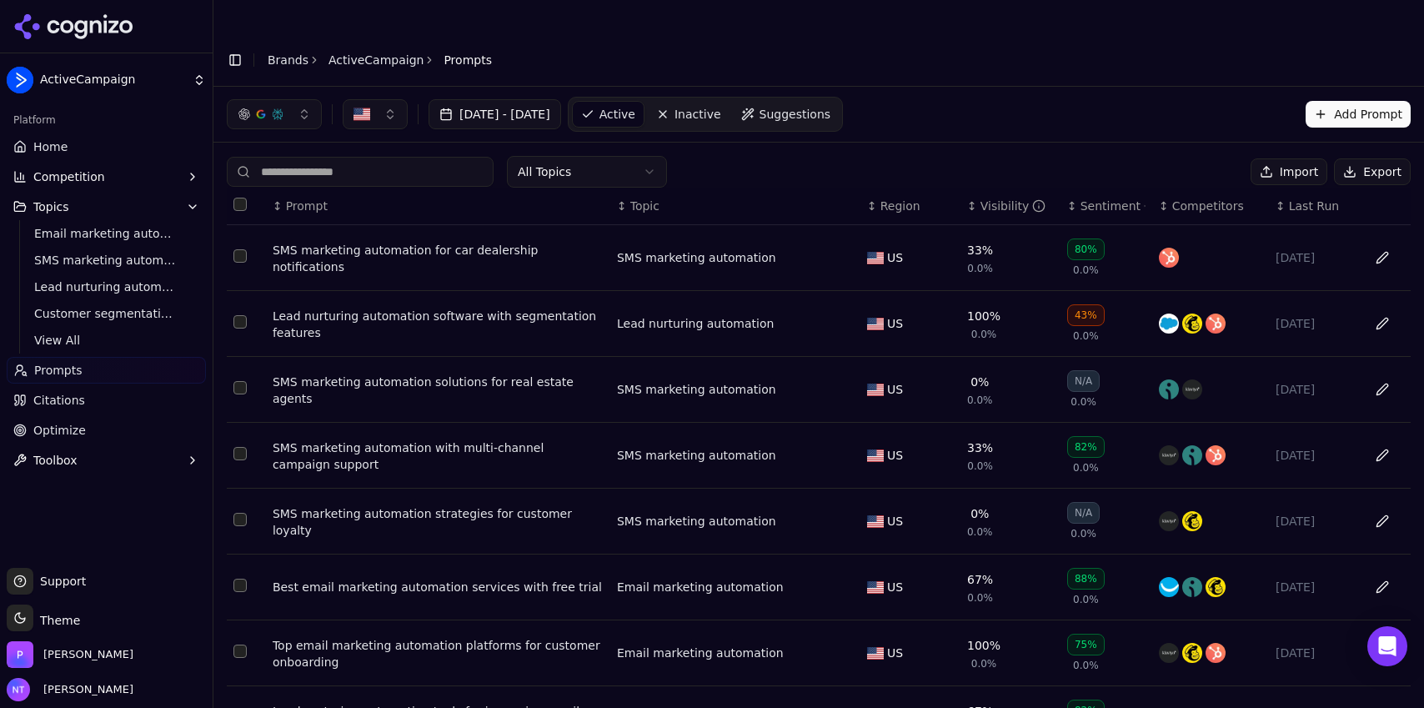
click at [83, 468] on button "Toolbox" at bounding box center [106, 460] width 199 height 27
click at [58, 152] on span "Home" at bounding box center [50, 146] width 34 height 17
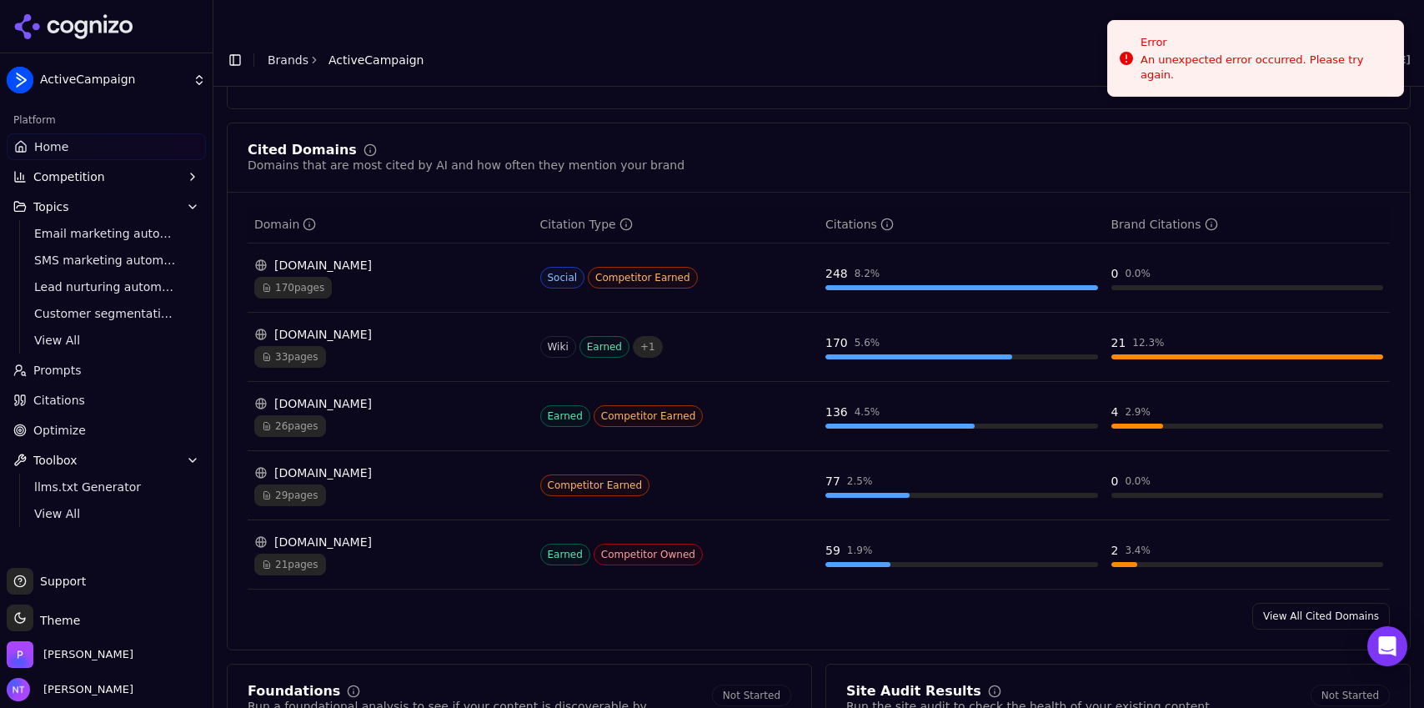
scroll to position [1647, 0]
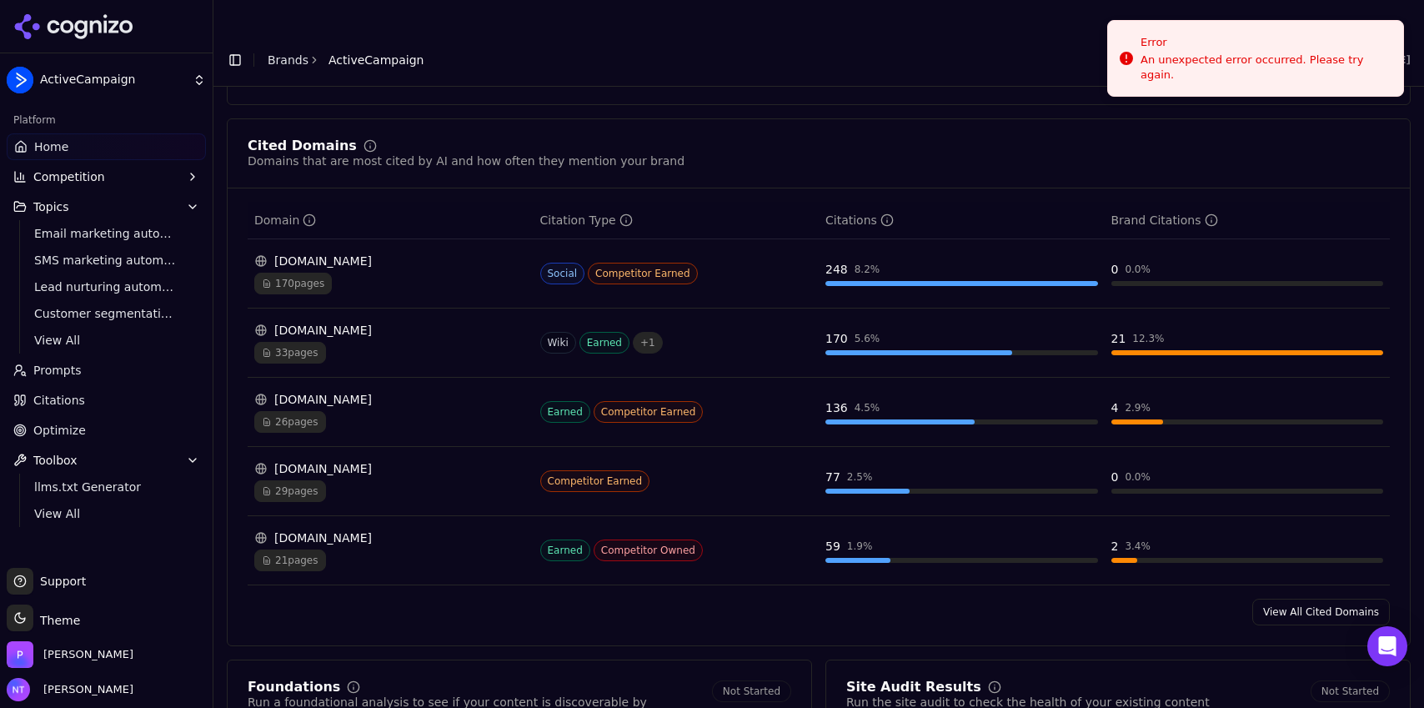
click at [1297, 599] on link "View All Cited Domains" at bounding box center [1321, 612] width 138 height 27
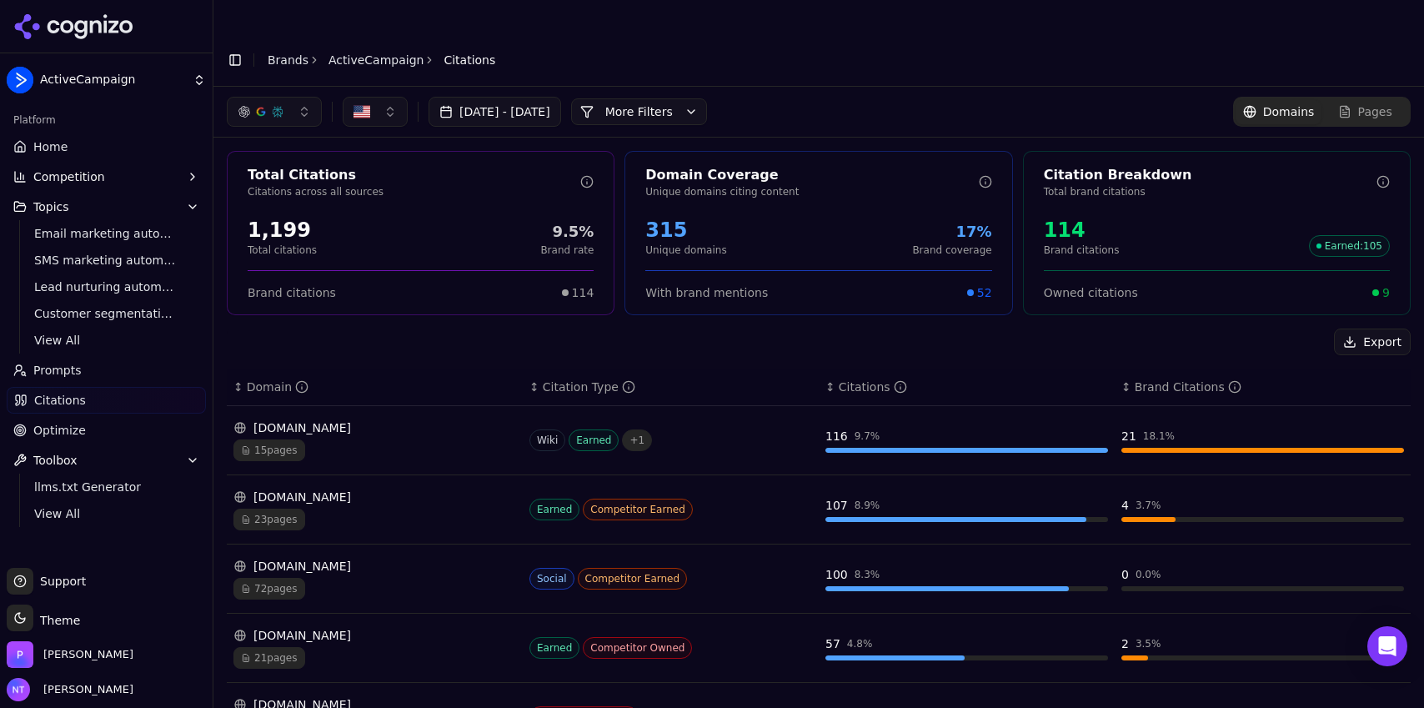
click at [372, 52] on link "ActiveCampaign" at bounding box center [376, 60] width 95 height 17
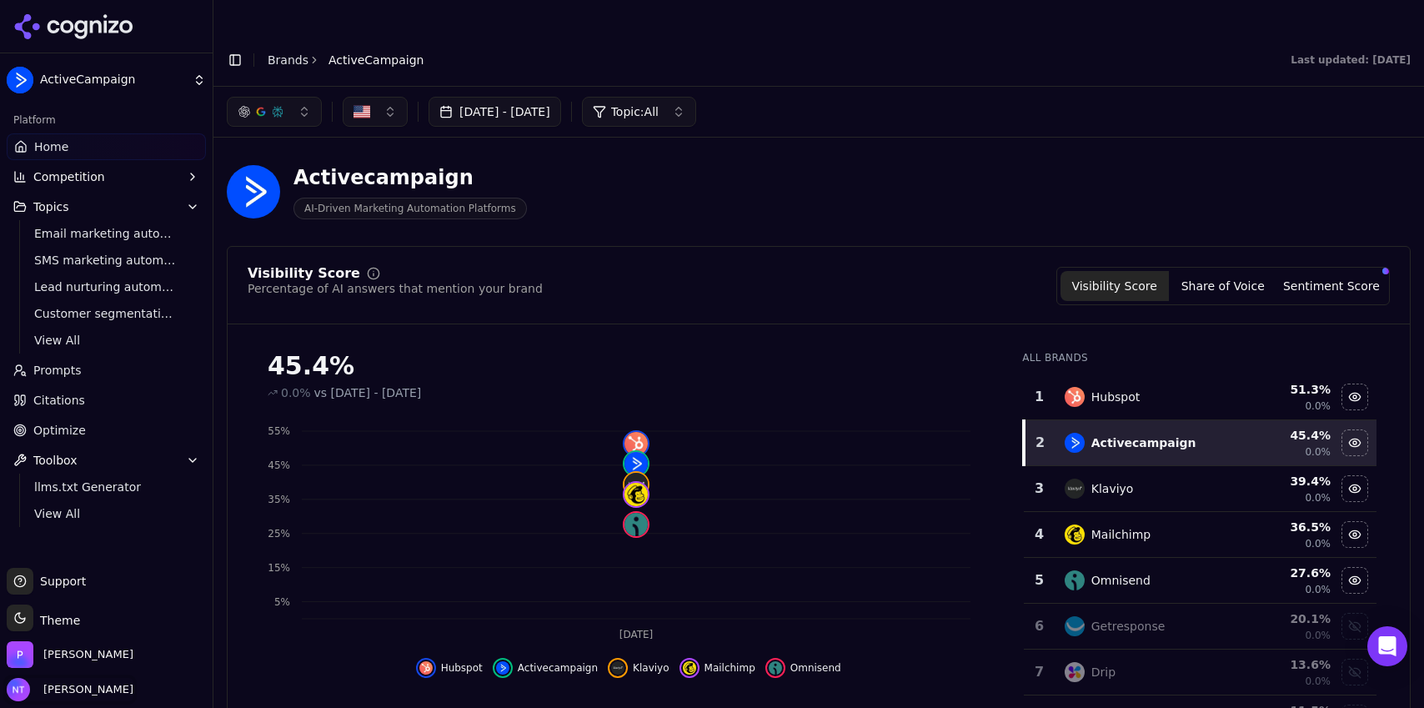
click at [30, 684] on span "[PERSON_NAME]" at bounding box center [70, 689] width 127 height 23
click at [801, 164] on div "Activecampaign AI-Driven Marketing Automation Platforms" at bounding box center [600, 191] width 747 height 55
drag, startPoint x: 801, startPoint y: 158, endPoint x: 718, endPoint y: 95, distance: 104.2
click at [718, 95] on div "[DATE] - [DATE] Topic: All Activecampaign AI-Driven Marketing Automation Platfo…" at bounding box center [818, 414] width 1211 height 655
click at [524, 42] on header "Toggle Sidebar Brands ActiveCampaign Last updated: [DATE]" at bounding box center [818, 59] width 1211 height 53
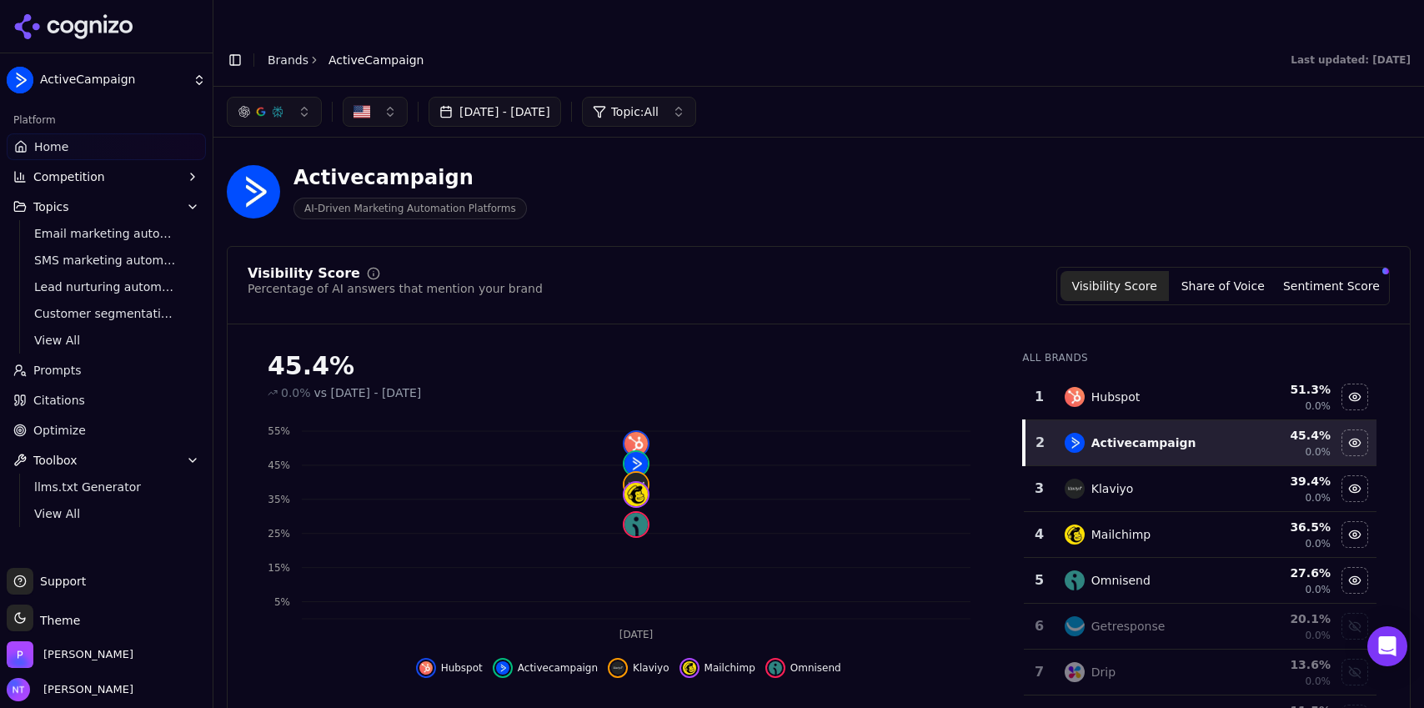
click at [285, 53] on link "Brands" at bounding box center [288, 59] width 41 height 13
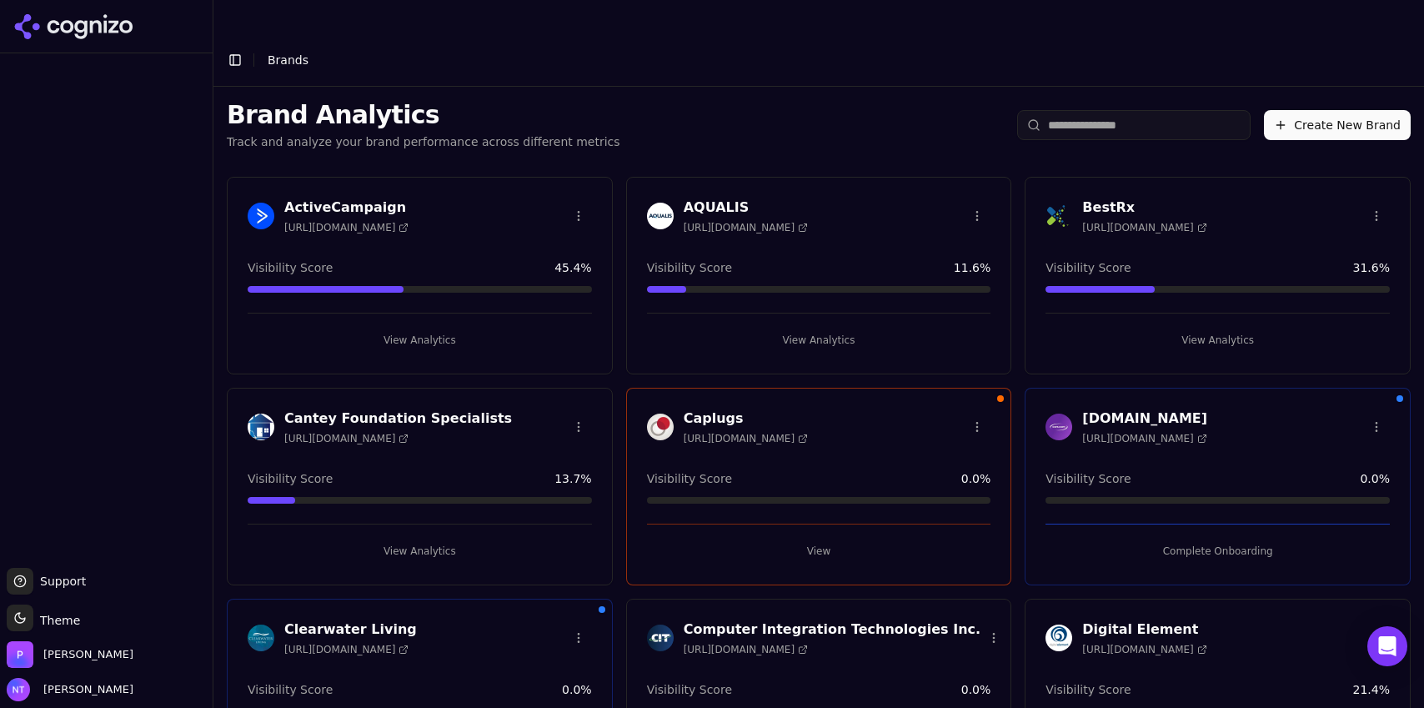
click at [383, 327] on button "View Analytics" at bounding box center [420, 340] width 344 height 27
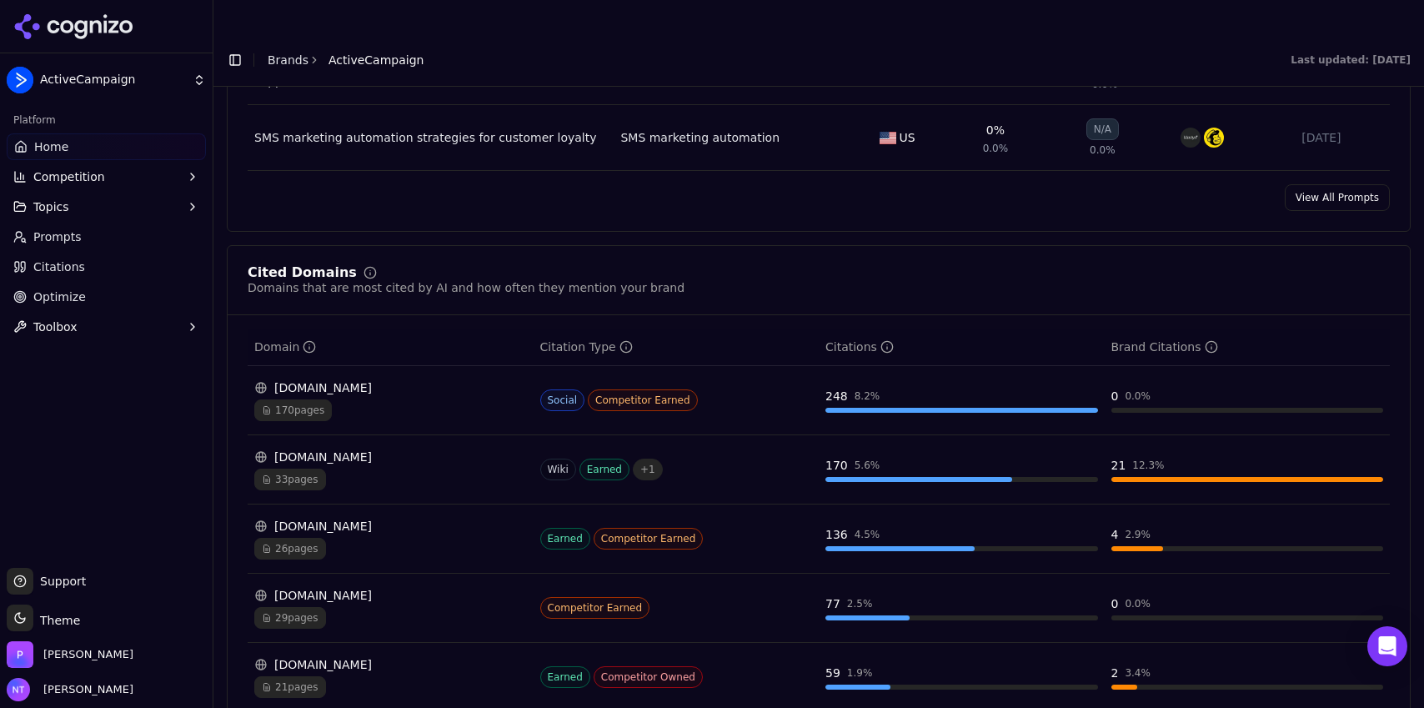
scroll to position [1614, 0]
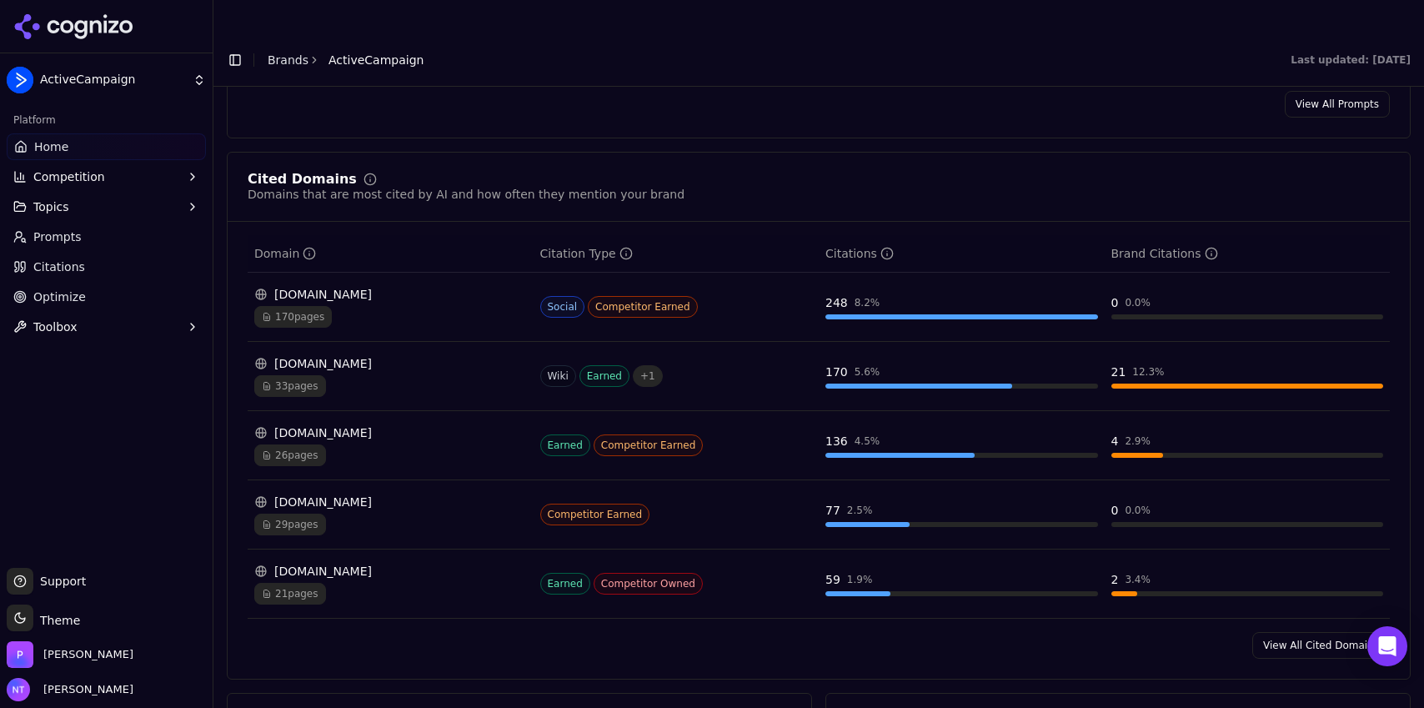
click at [1273, 632] on link "View All Cited Domains" at bounding box center [1321, 645] width 138 height 27
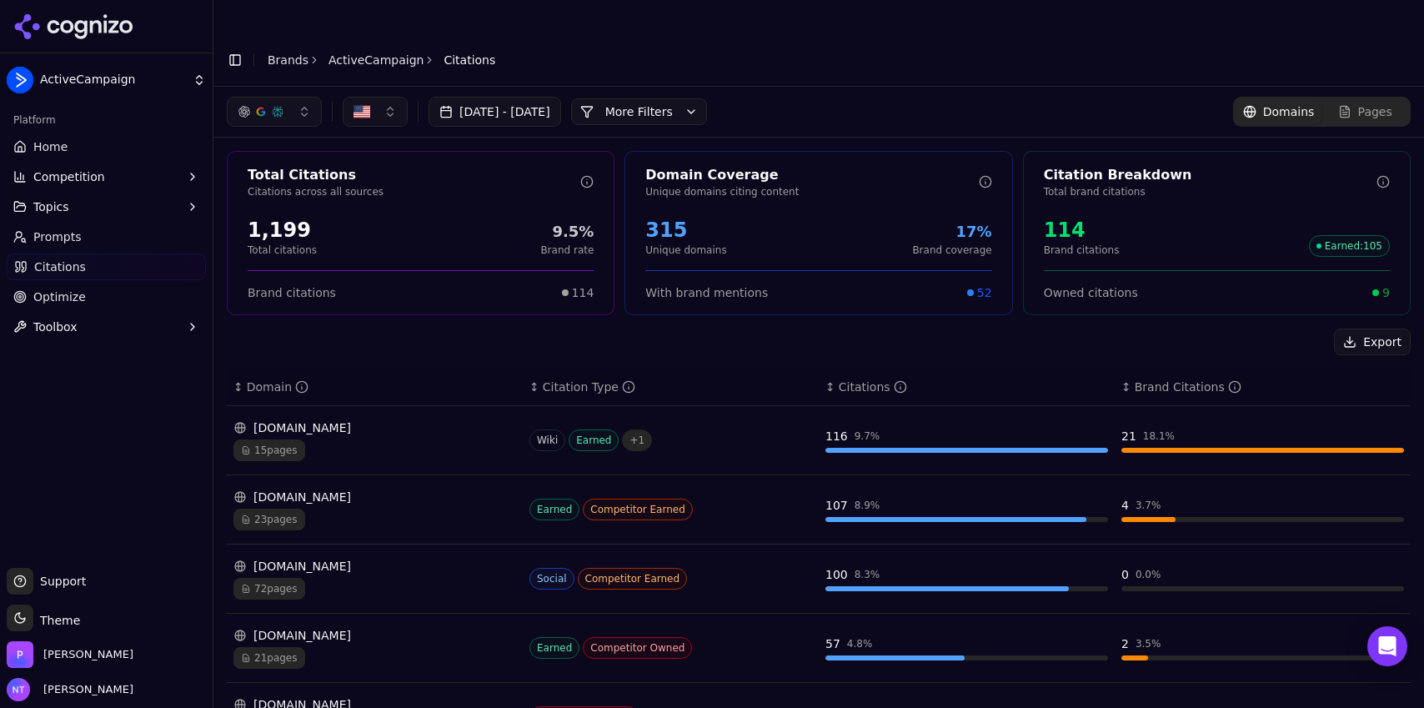
click at [705, 98] on button "More Filters" at bounding box center [639, 111] width 136 height 27
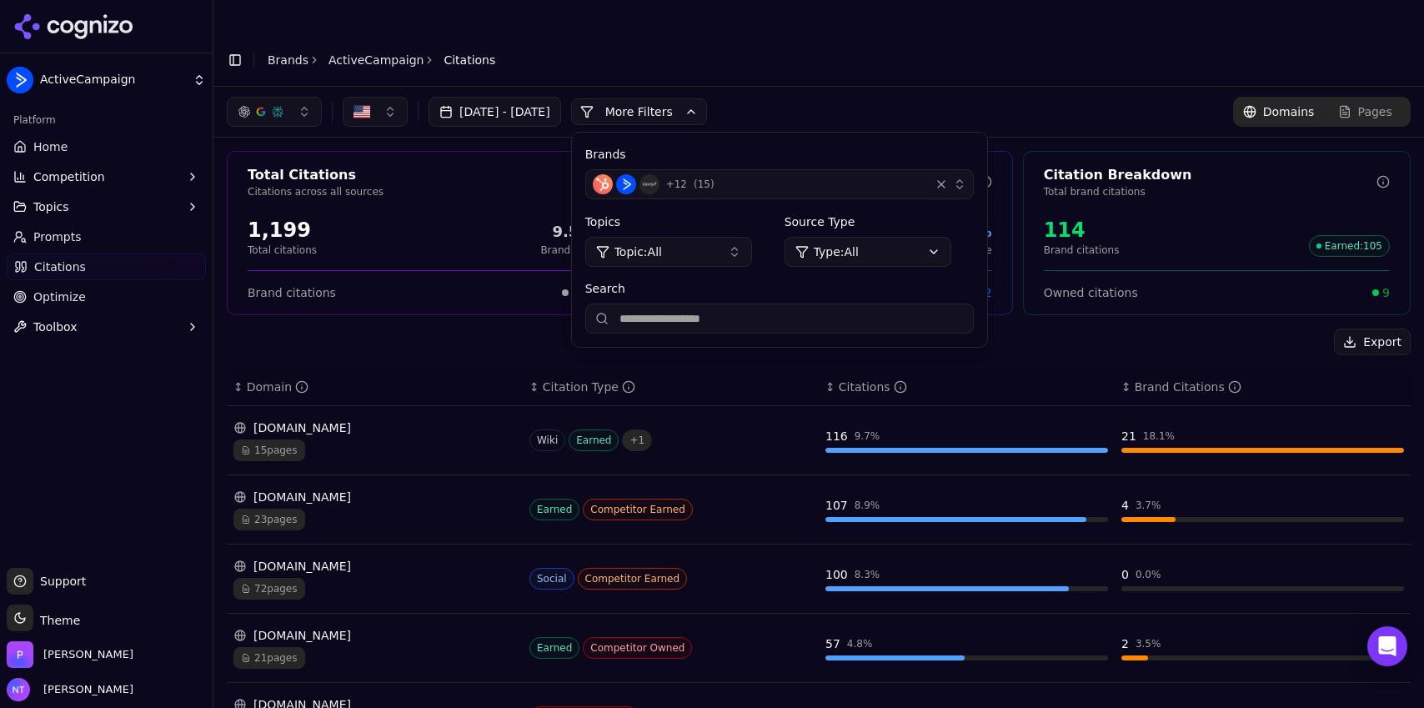
click at [771, 174] on div "+ 12 ( 15 )" at bounding box center [758, 184] width 330 height 20
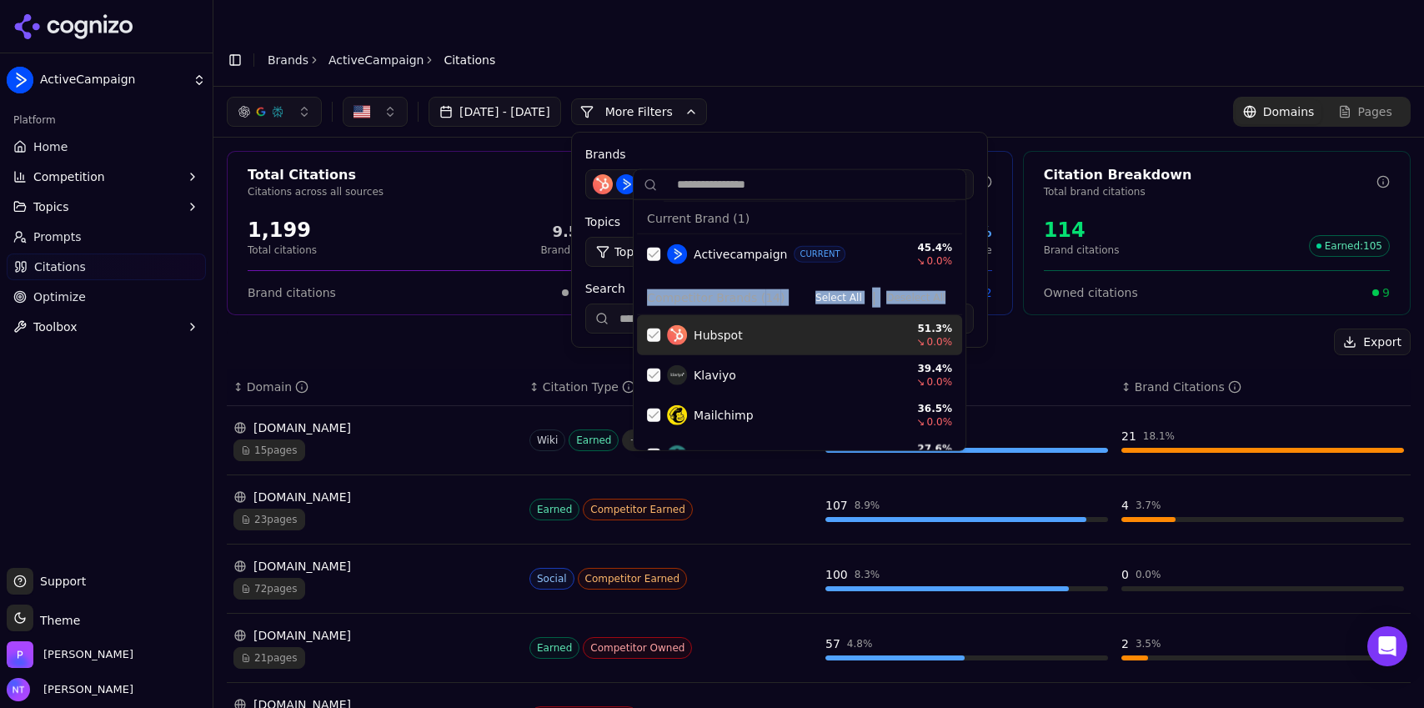
drag, startPoint x: 966, startPoint y: 275, endPoint x: 959, endPoint y: 305, distance: 30.8
click at [959, 305] on div "Current Brand ( 1 ) Activecampaign CURRENT 45.4 % ↘ 0.0 % Competitor Brands ( 1…" at bounding box center [800, 310] width 334 height 282
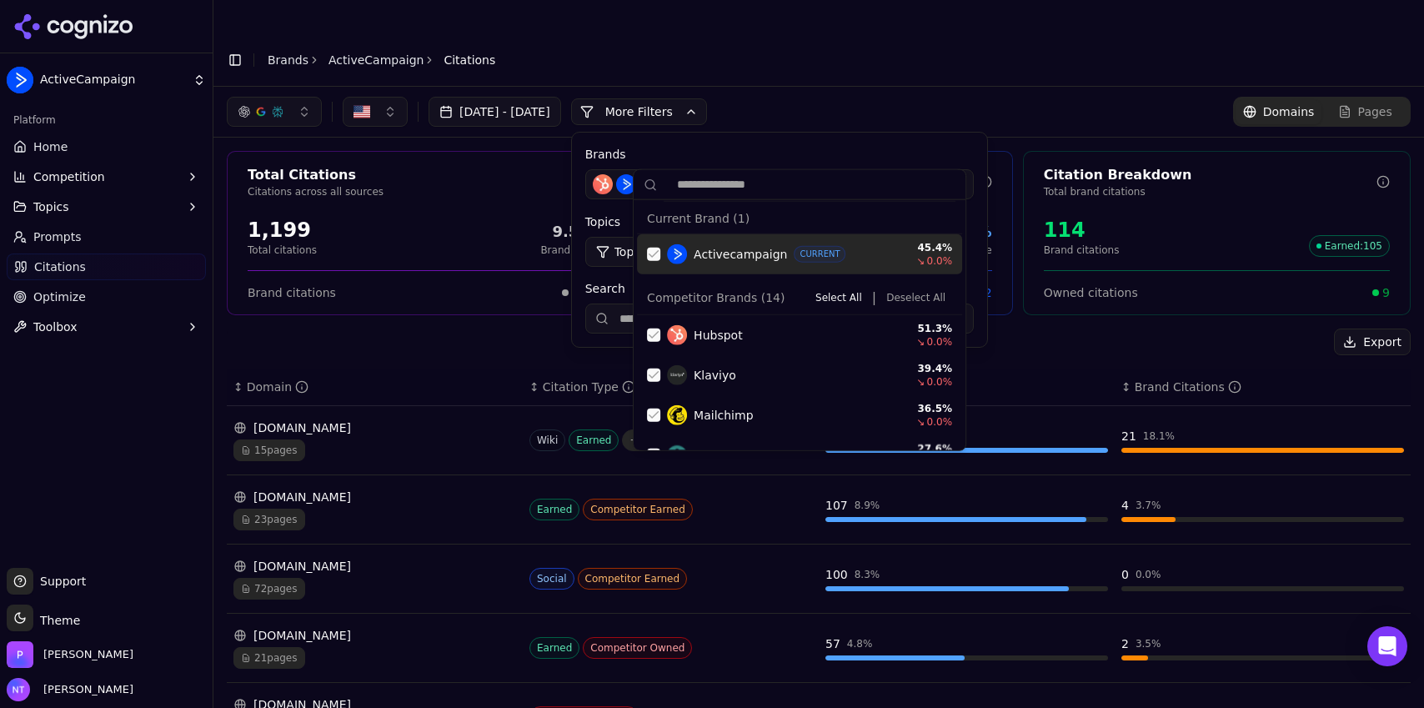
click at [908, 95] on div "[DATE] - [DATE] More More Filters Brands + 12 ( 15 ) Topics Topic: All Source T…" at bounding box center [818, 112] width 1211 height 50
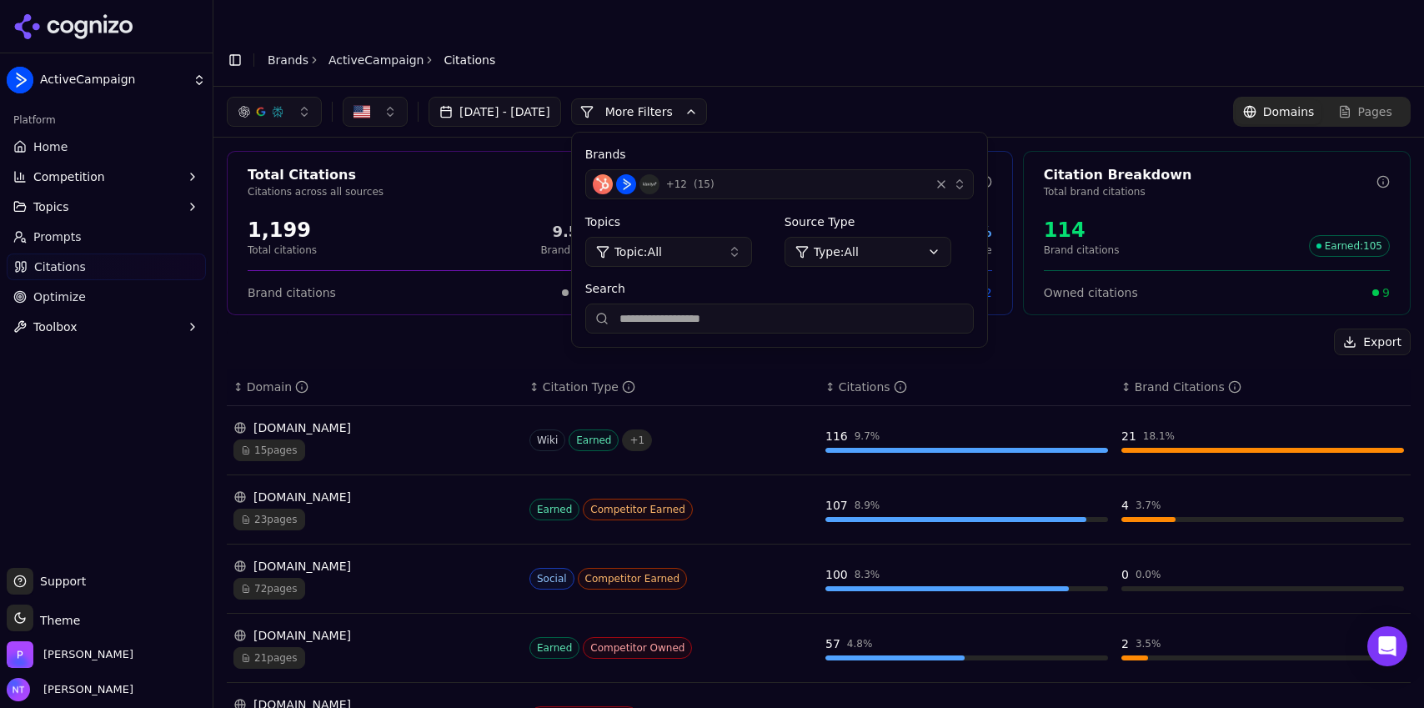
click at [88, 179] on span "Competition" at bounding box center [69, 176] width 72 height 17
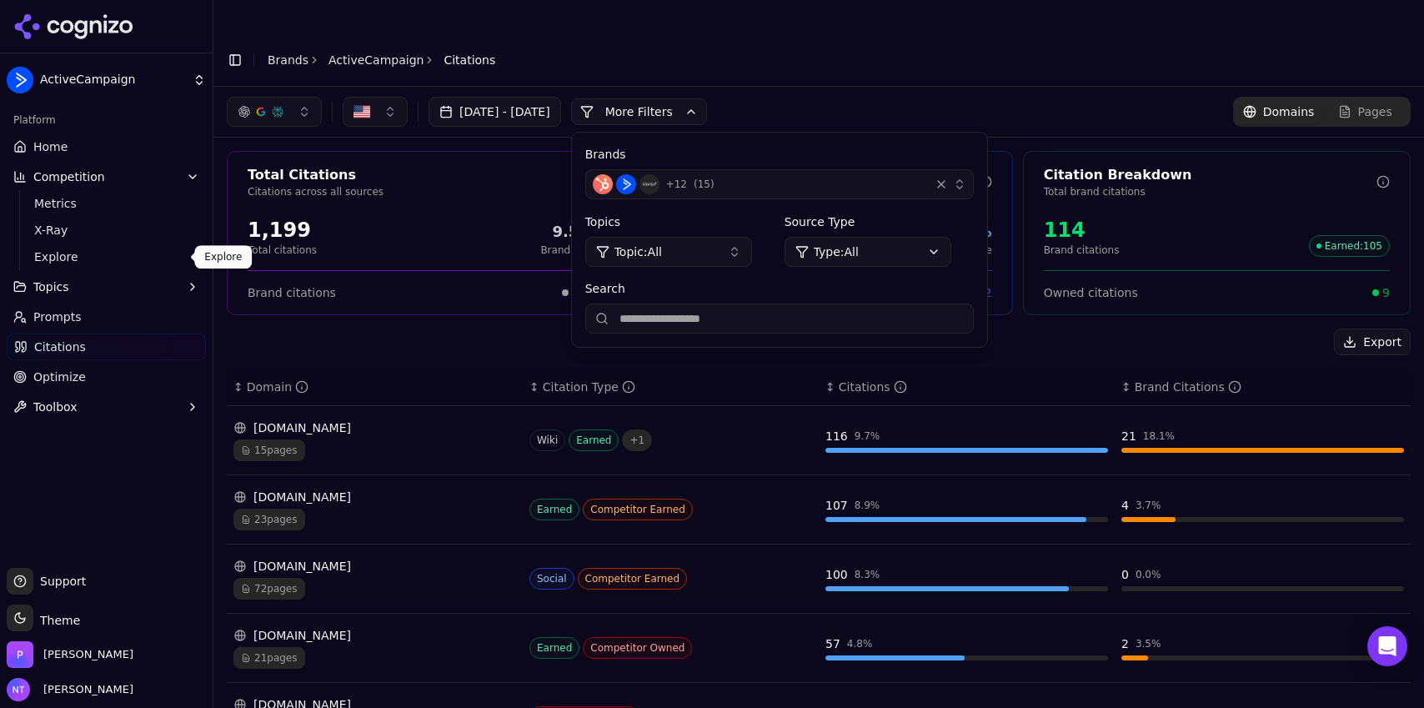
click at [72, 254] on span "Explore" at bounding box center [106, 256] width 145 height 17
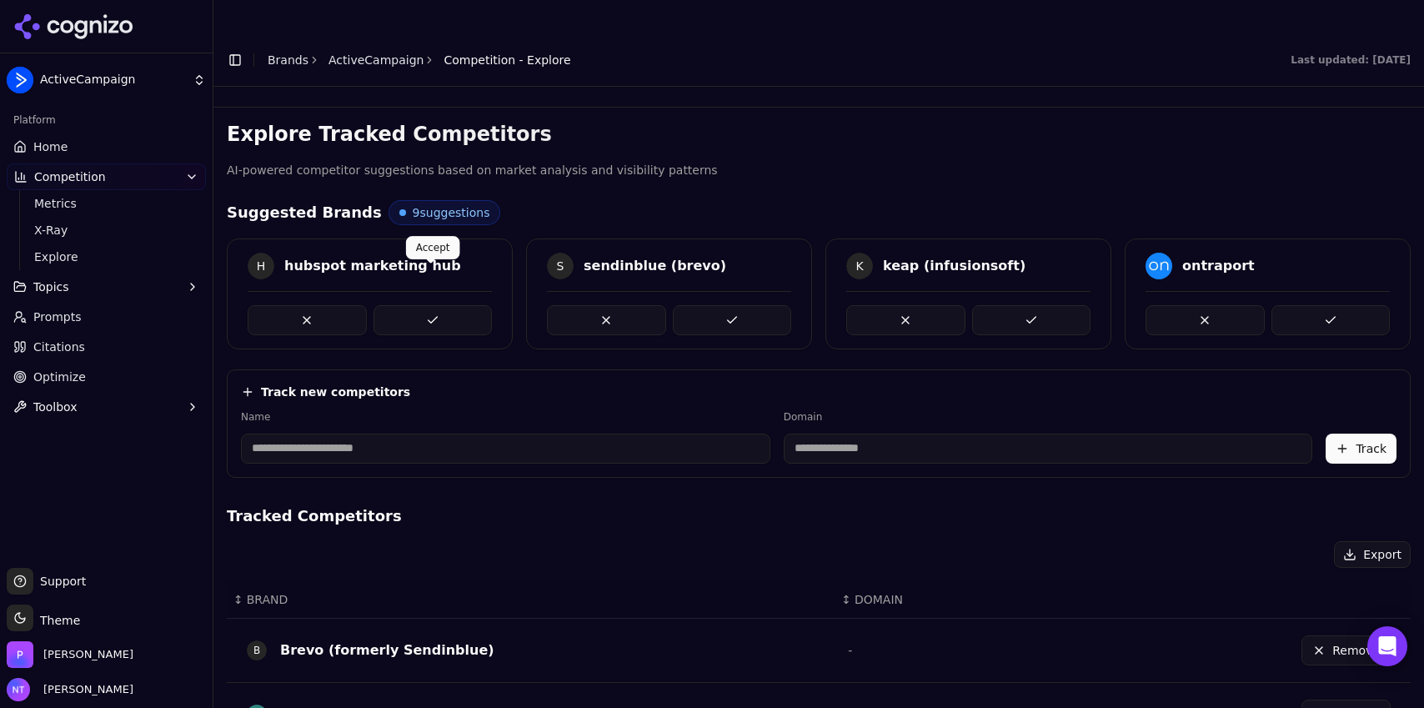
click at [422, 305] on button at bounding box center [433, 320] width 119 height 30
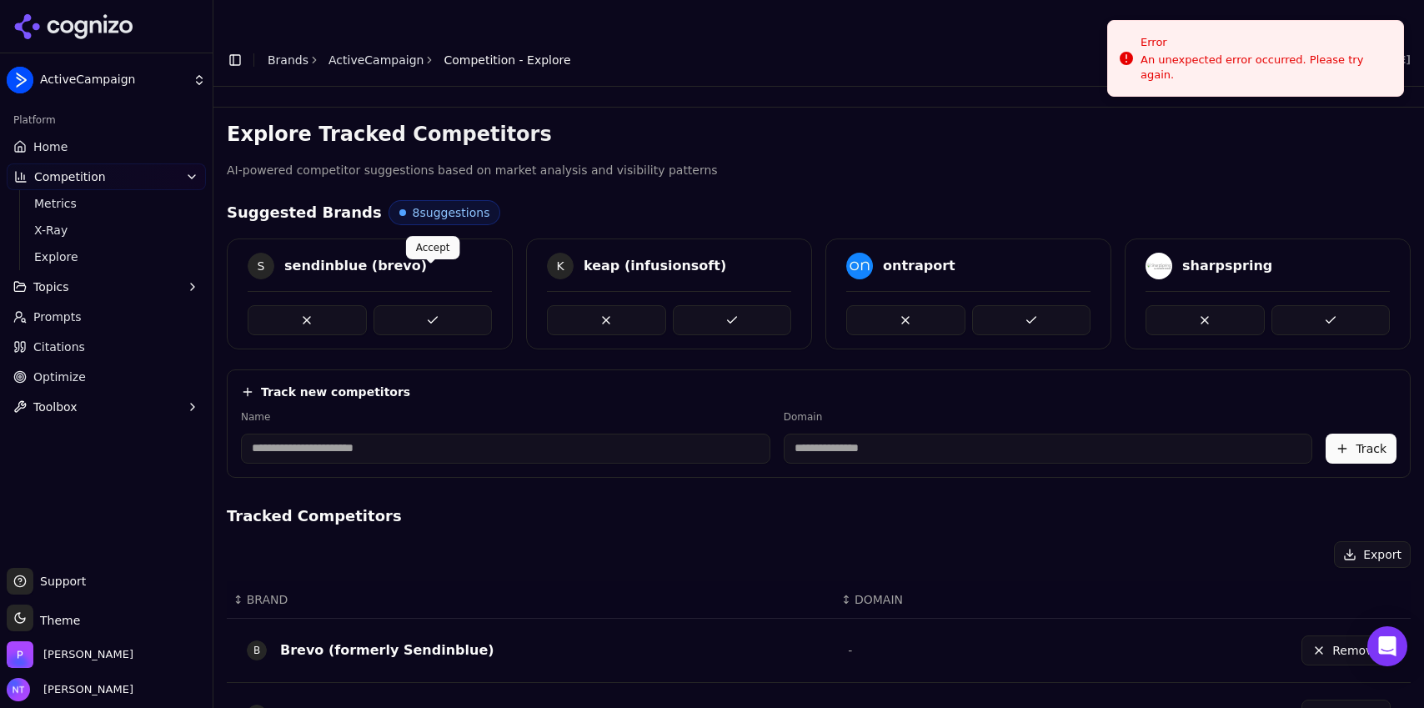
click at [435, 305] on button at bounding box center [433, 320] width 119 height 30
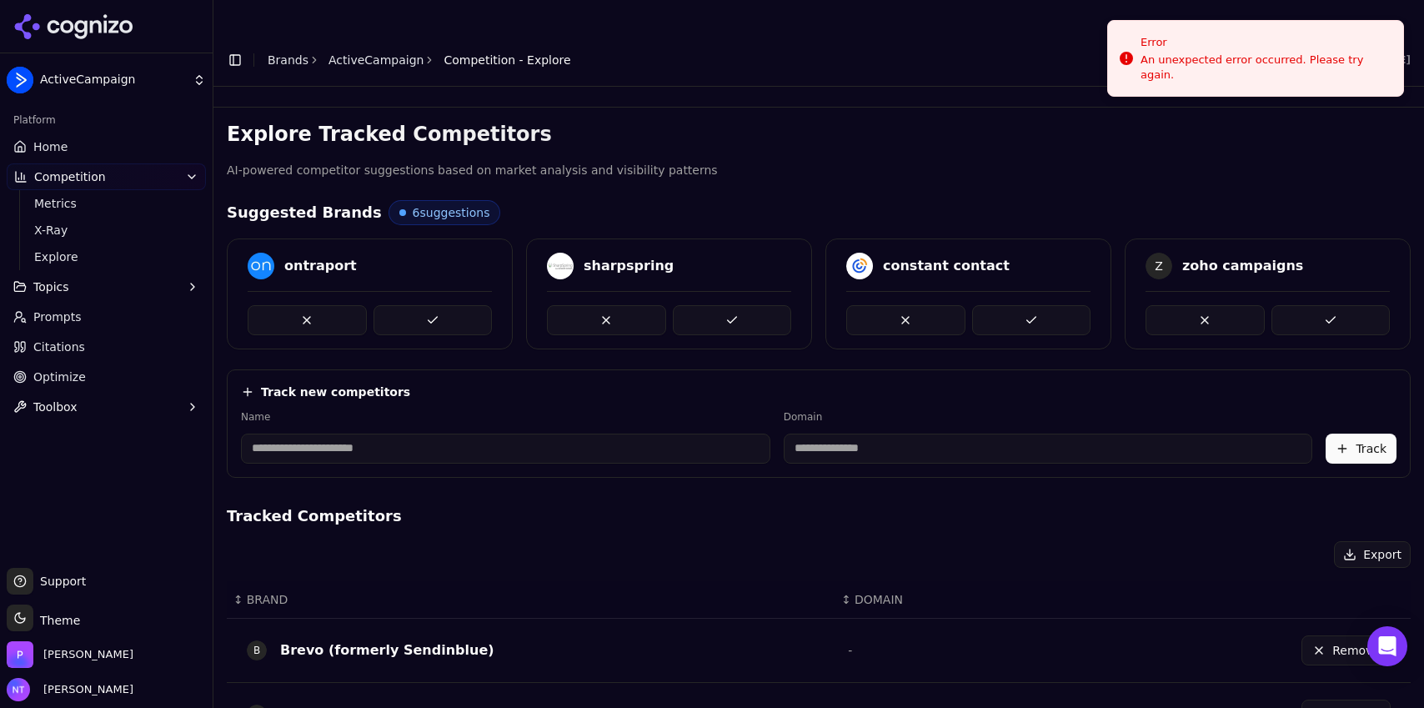
click at [435, 305] on button at bounding box center [433, 320] width 119 height 30
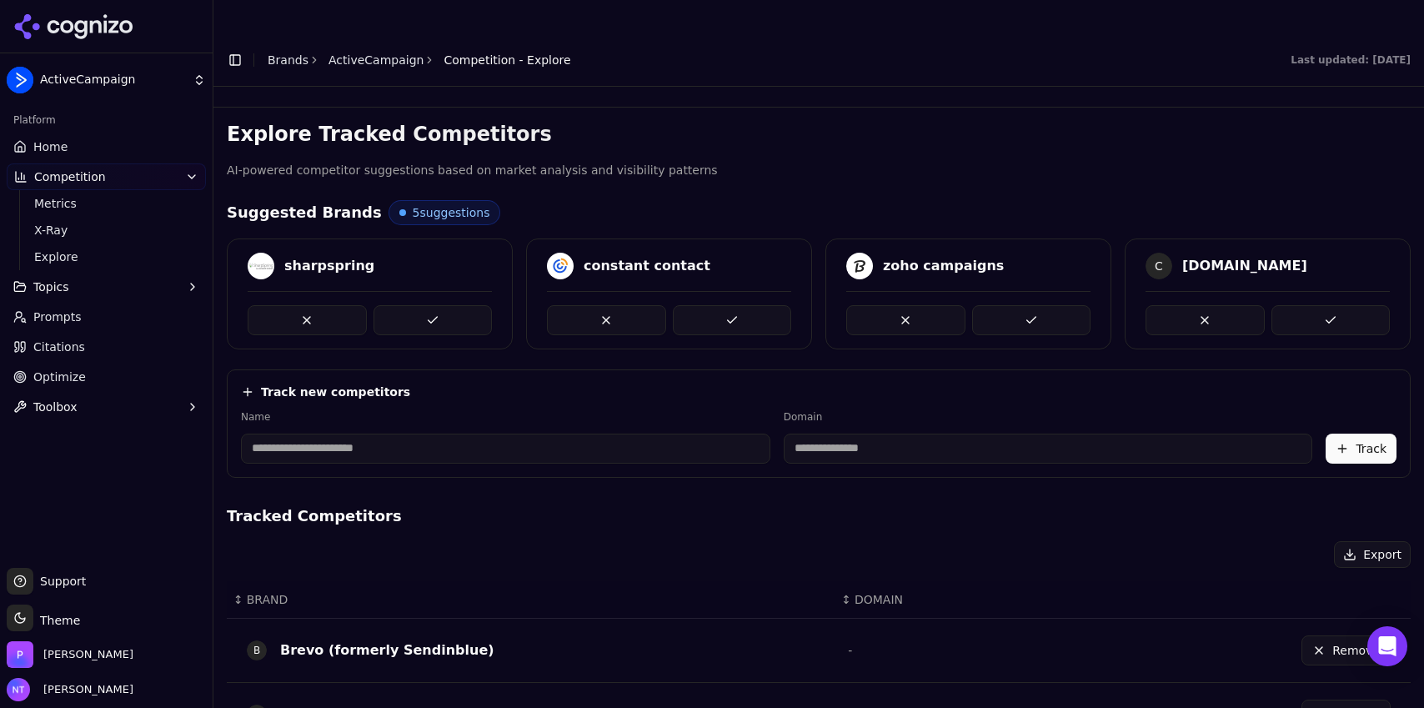
click at [435, 305] on button at bounding box center [433, 320] width 119 height 30
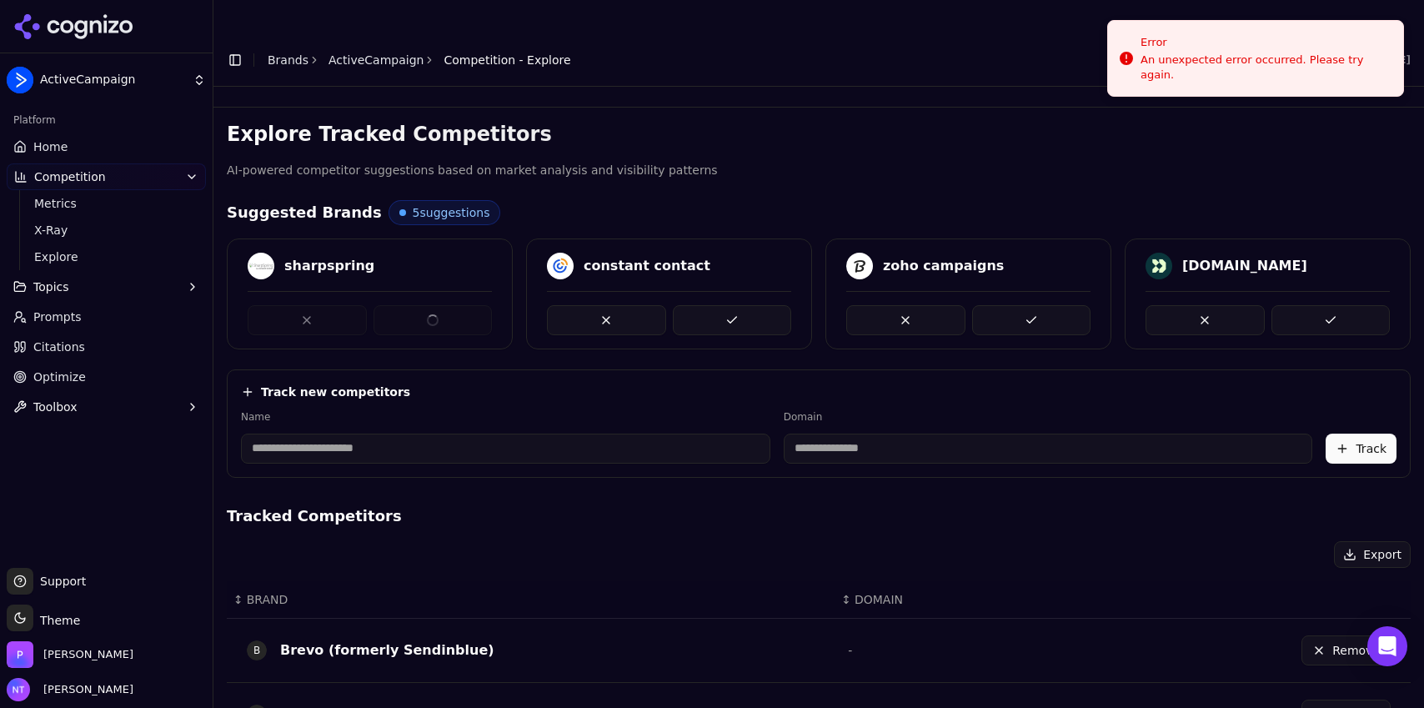
click at [435, 305] on div at bounding box center [370, 320] width 244 height 30
click at [448, 305] on button at bounding box center [433, 320] width 119 height 30
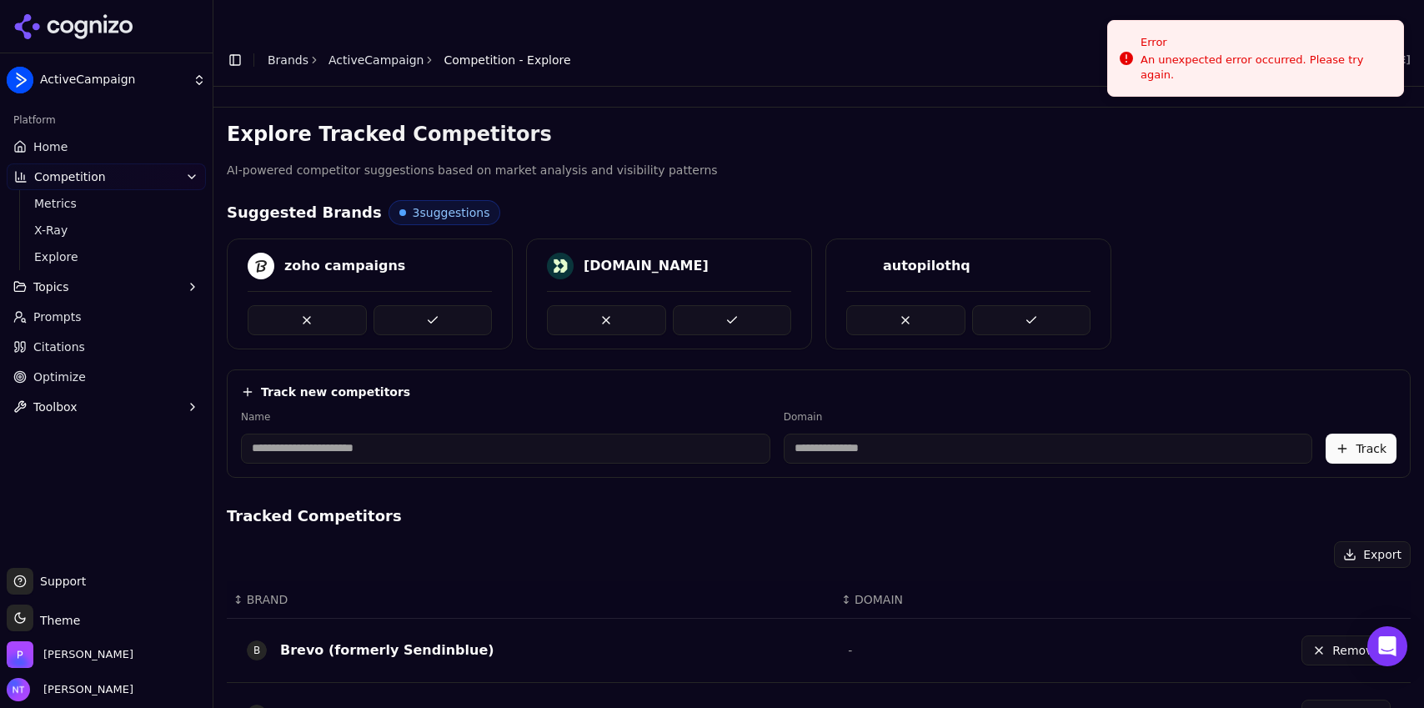
click at [448, 305] on button at bounding box center [433, 320] width 119 height 30
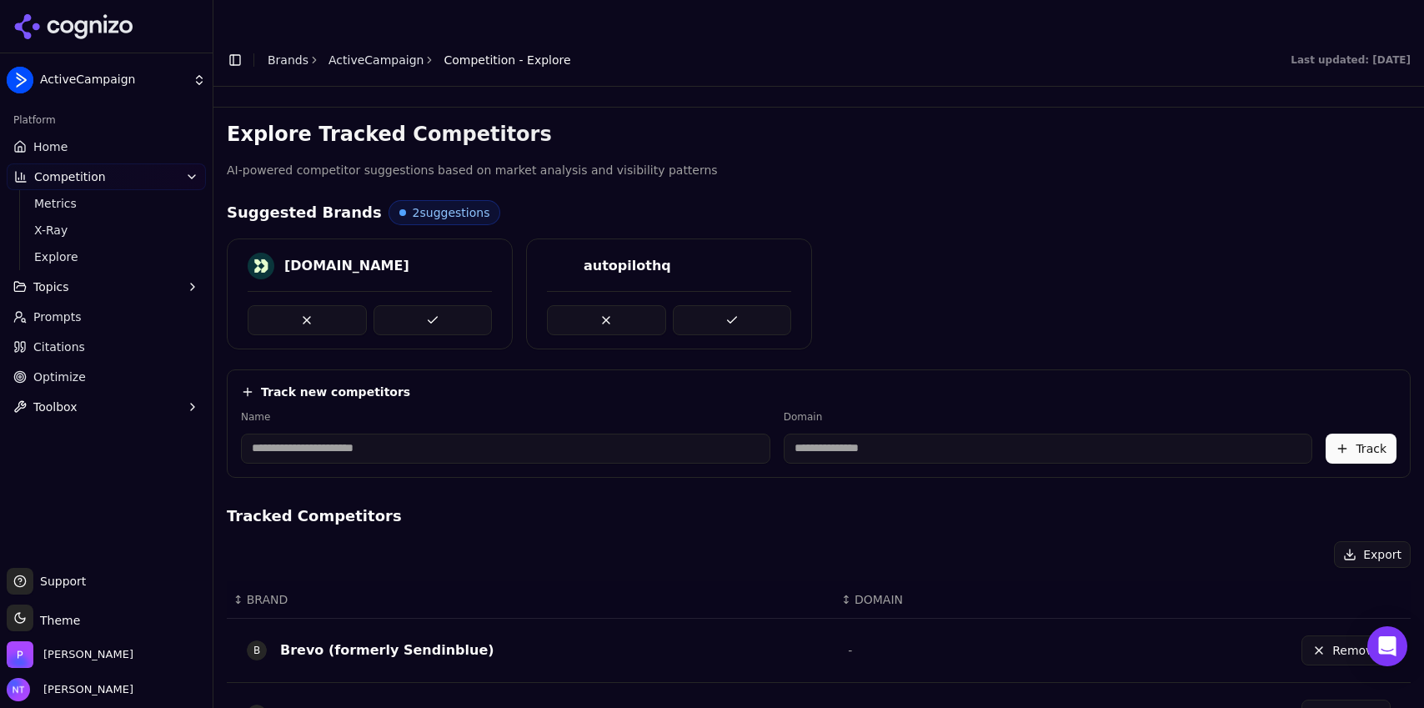
click at [448, 305] on button at bounding box center [433, 320] width 119 height 30
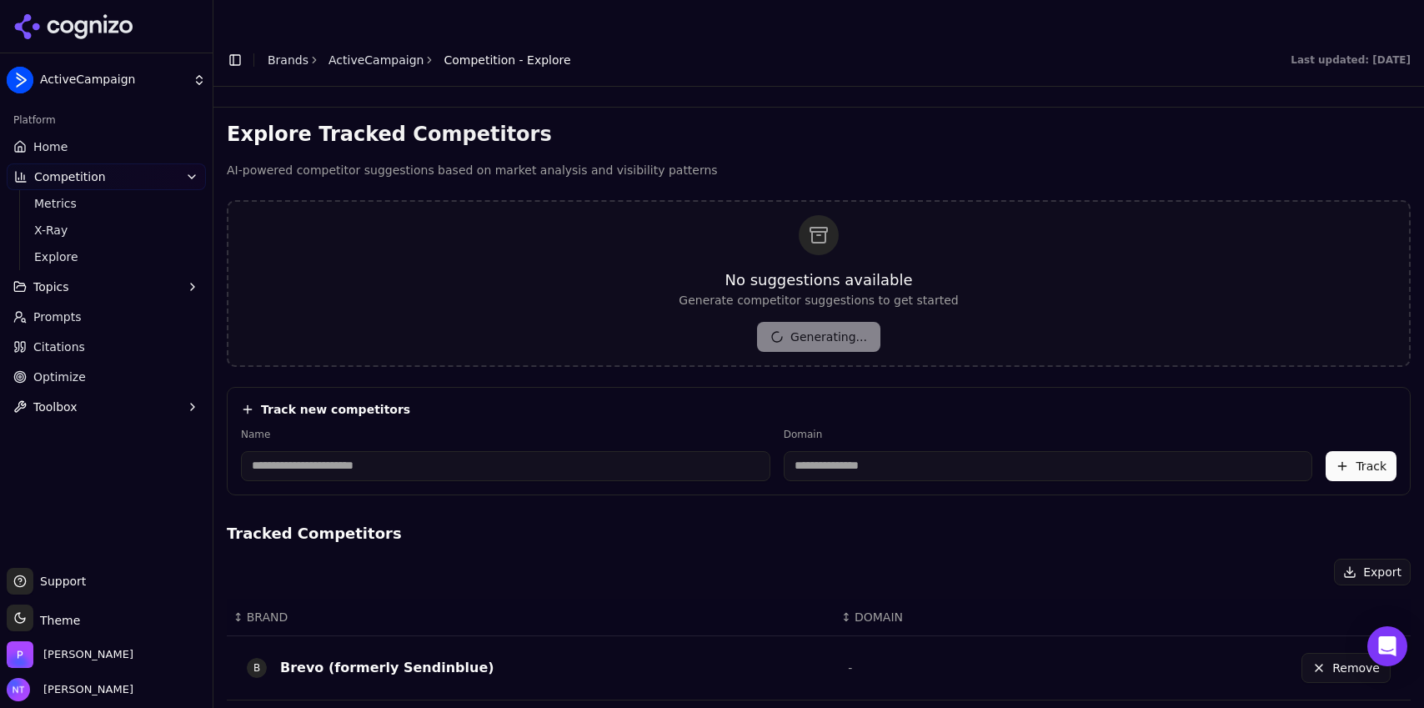
click at [70, 146] on link "Home" at bounding box center [106, 146] width 199 height 27
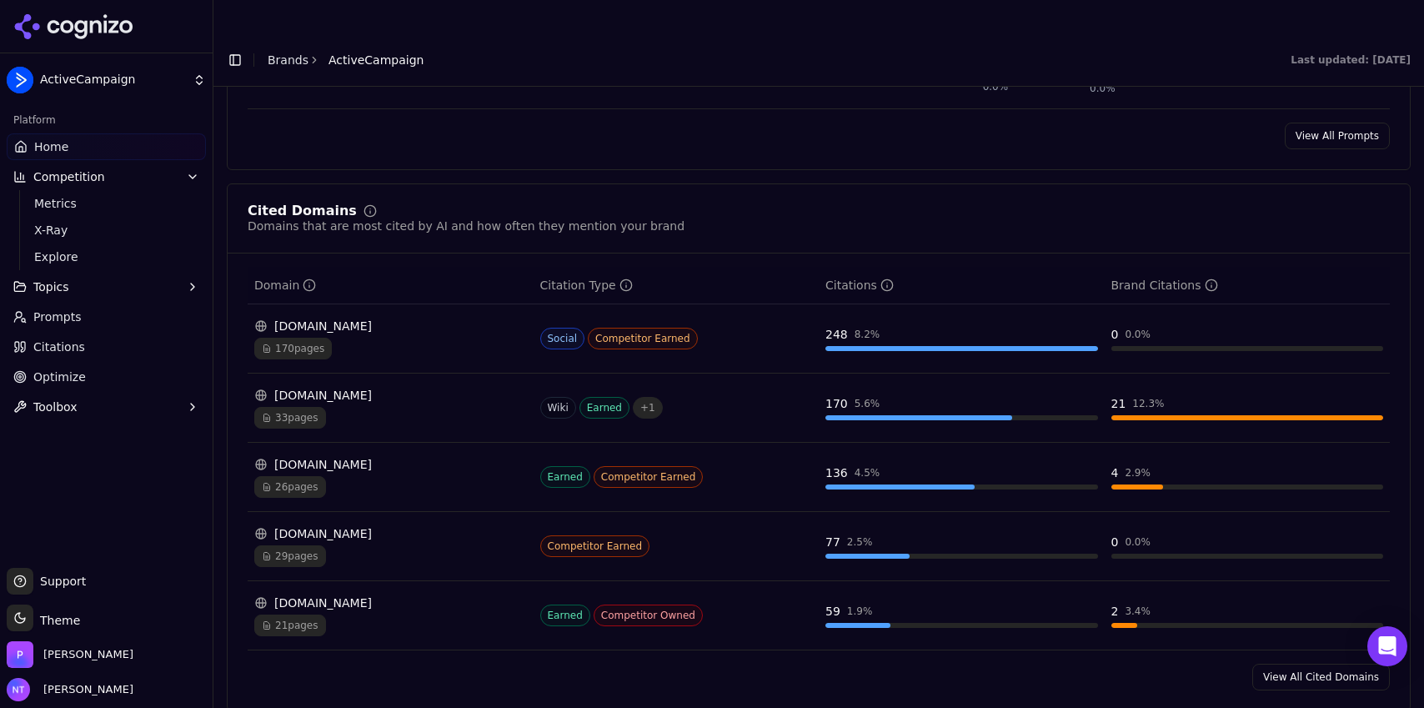
scroll to position [1629, 0]
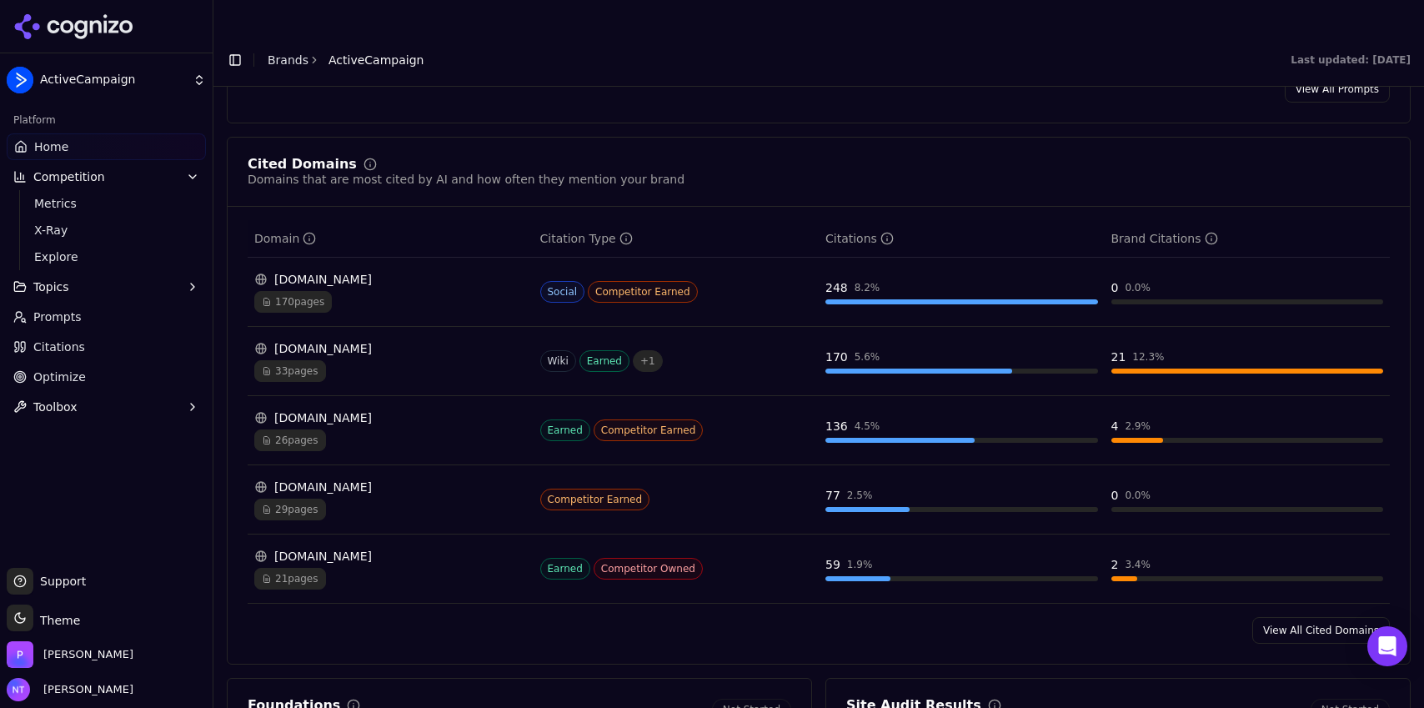
click at [1313, 617] on link "View All Cited Domains" at bounding box center [1321, 630] width 138 height 27
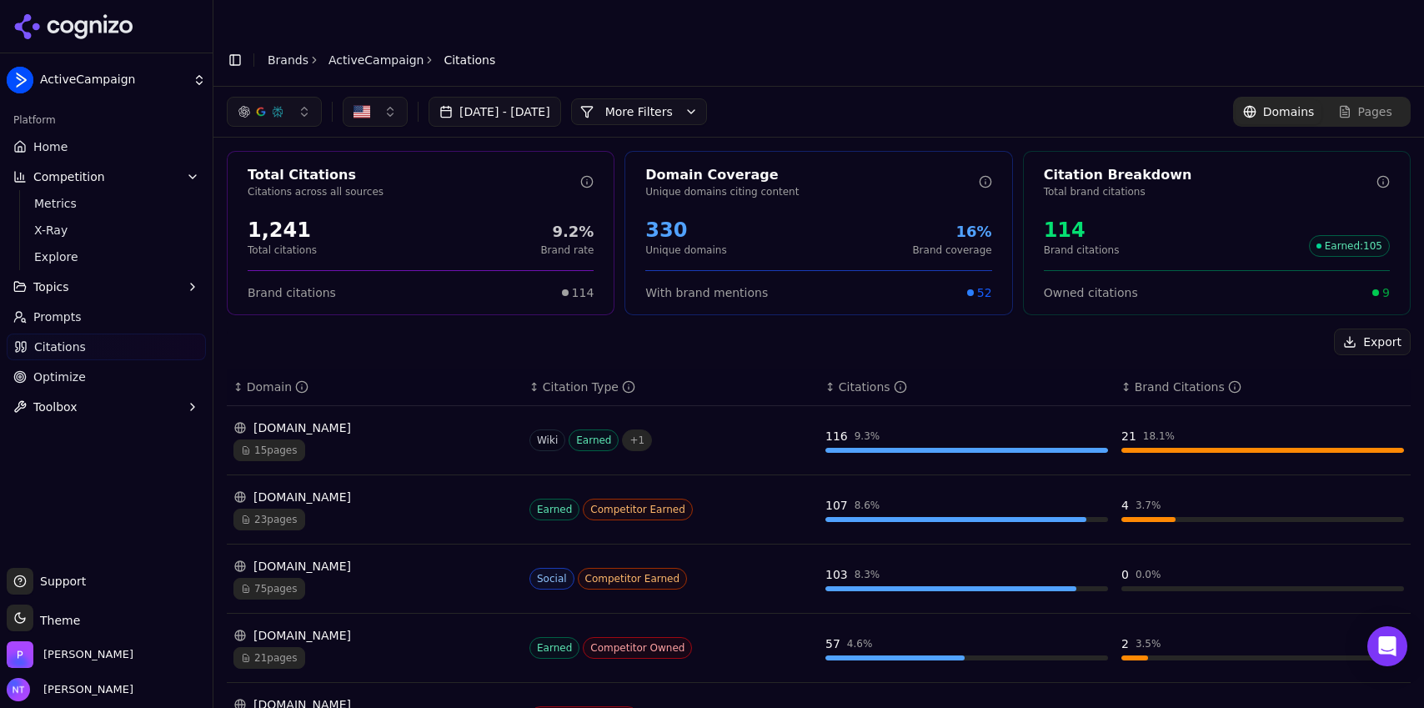
click at [700, 98] on button "More Filters" at bounding box center [639, 111] width 136 height 27
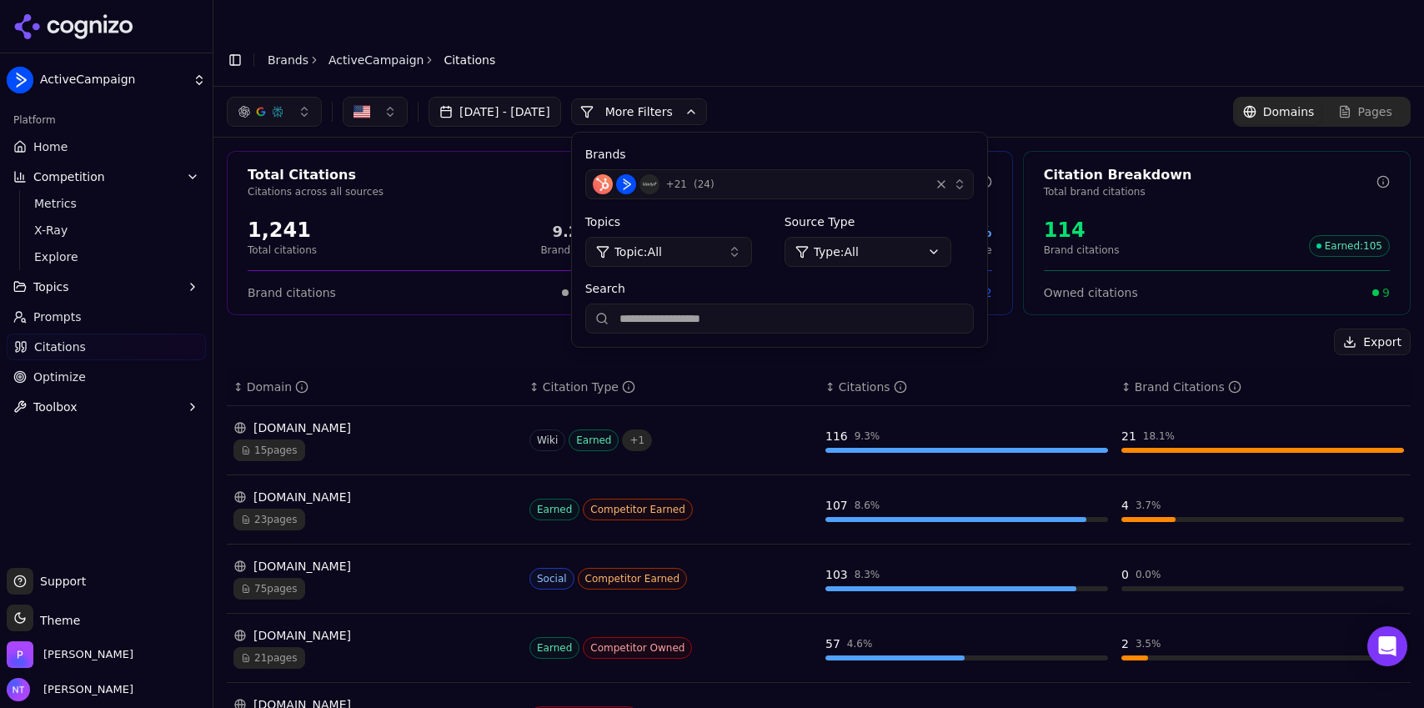
click at [816, 174] on div "+ 21 ( 24 )" at bounding box center [758, 184] width 330 height 20
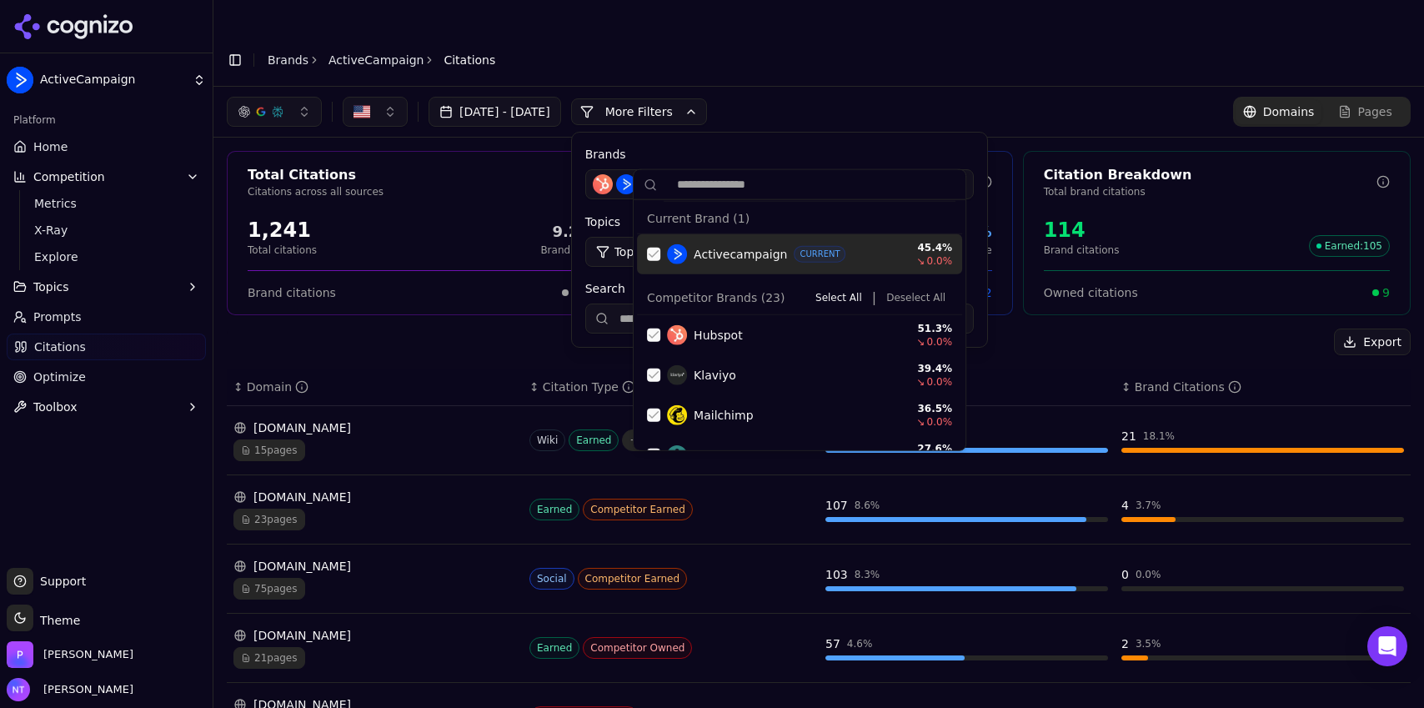
click at [914, 291] on button "Deselect All" at bounding box center [916, 298] width 73 height 20
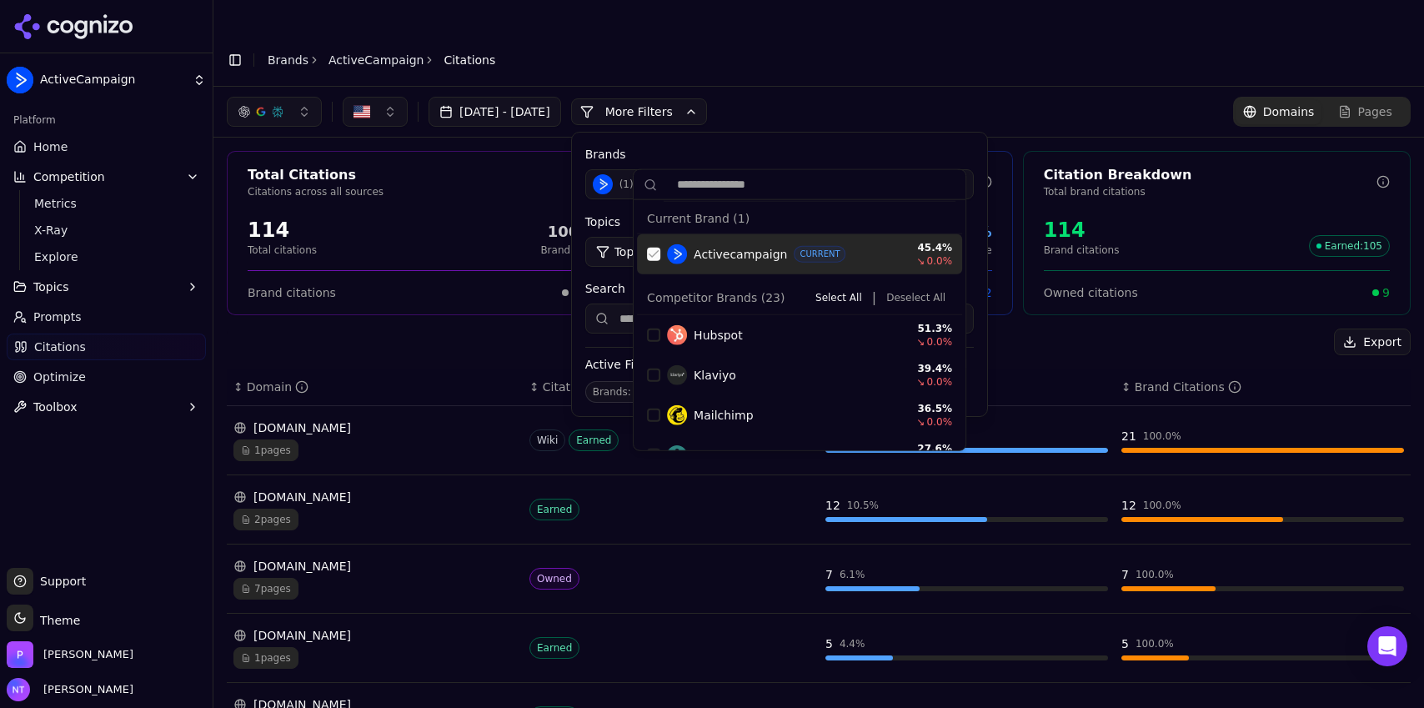
click at [649, 254] on div "Suggestions" at bounding box center [653, 254] width 13 height 13
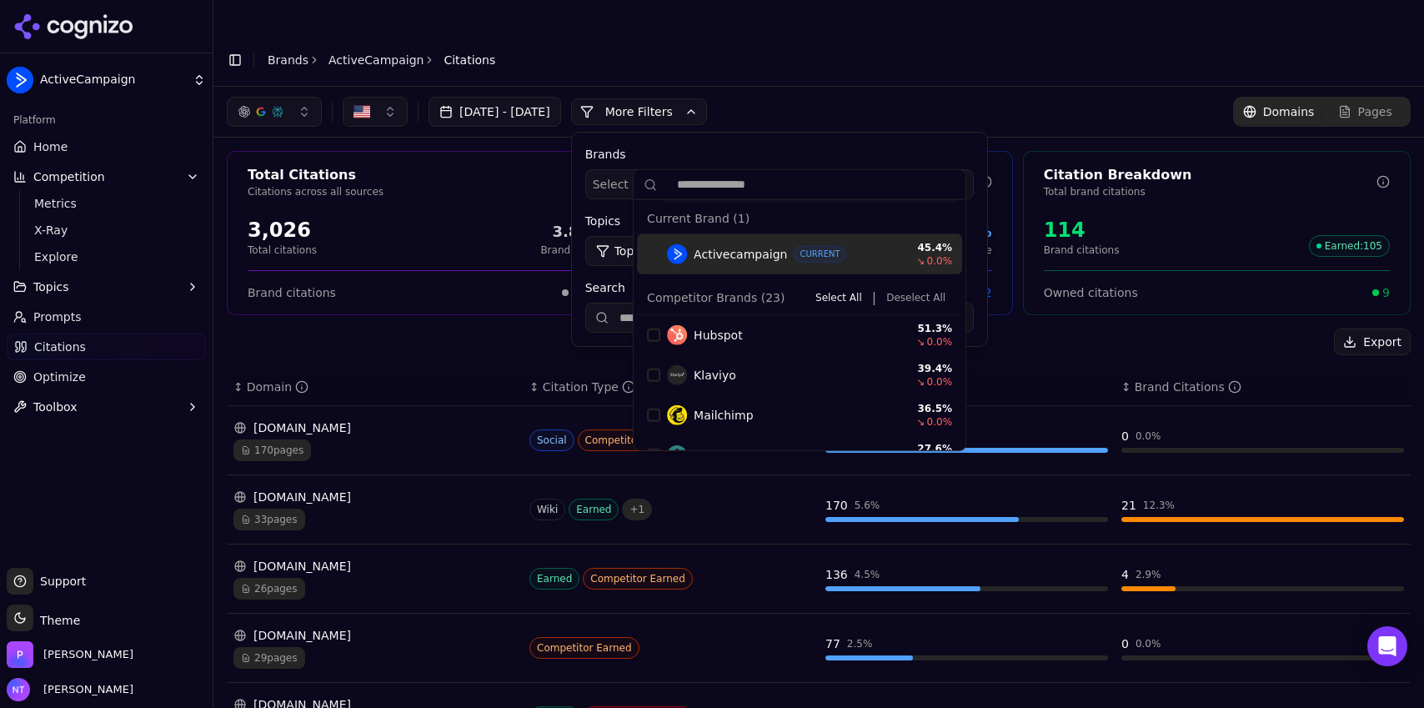
click at [649, 254] on div "Suggestions" at bounding box center [653, 254] width 13 height 13
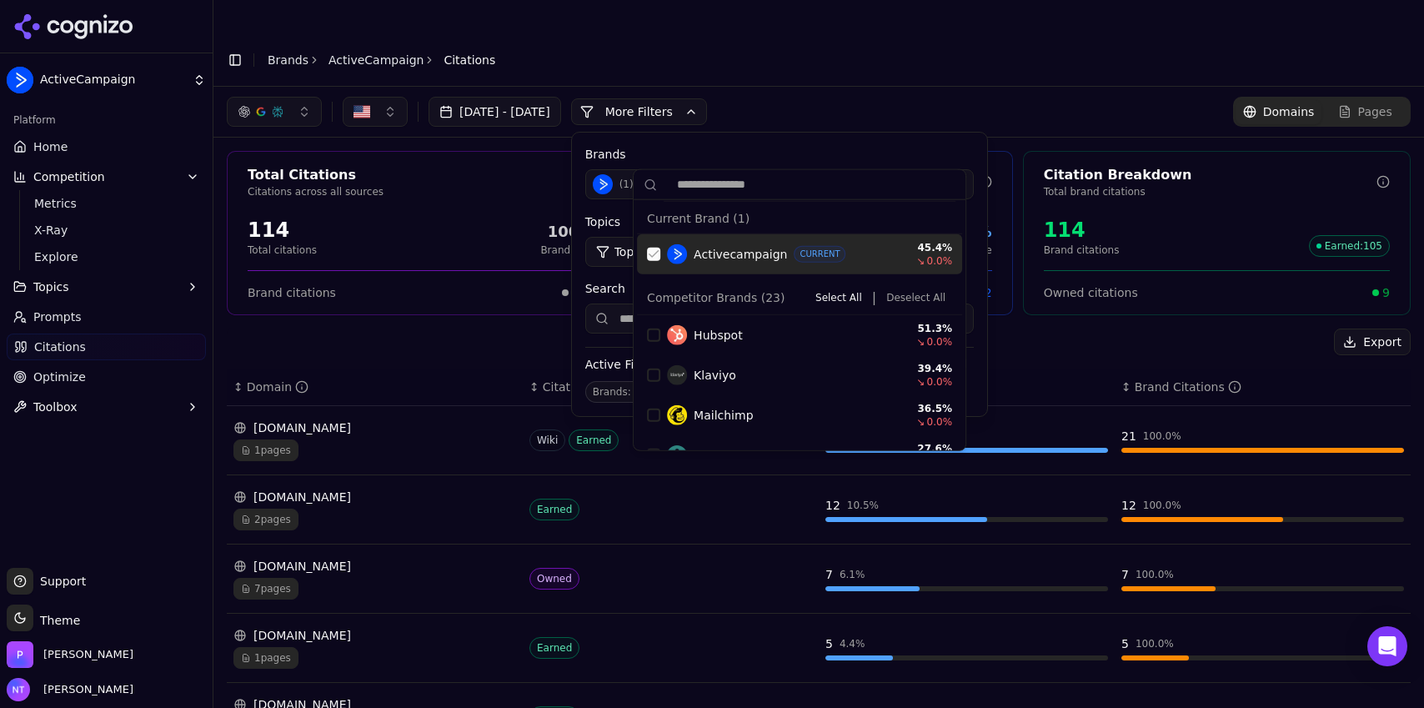
click at [649, 254] on div "Suggestions" at bounding box center [653, 254] width 13 height 13
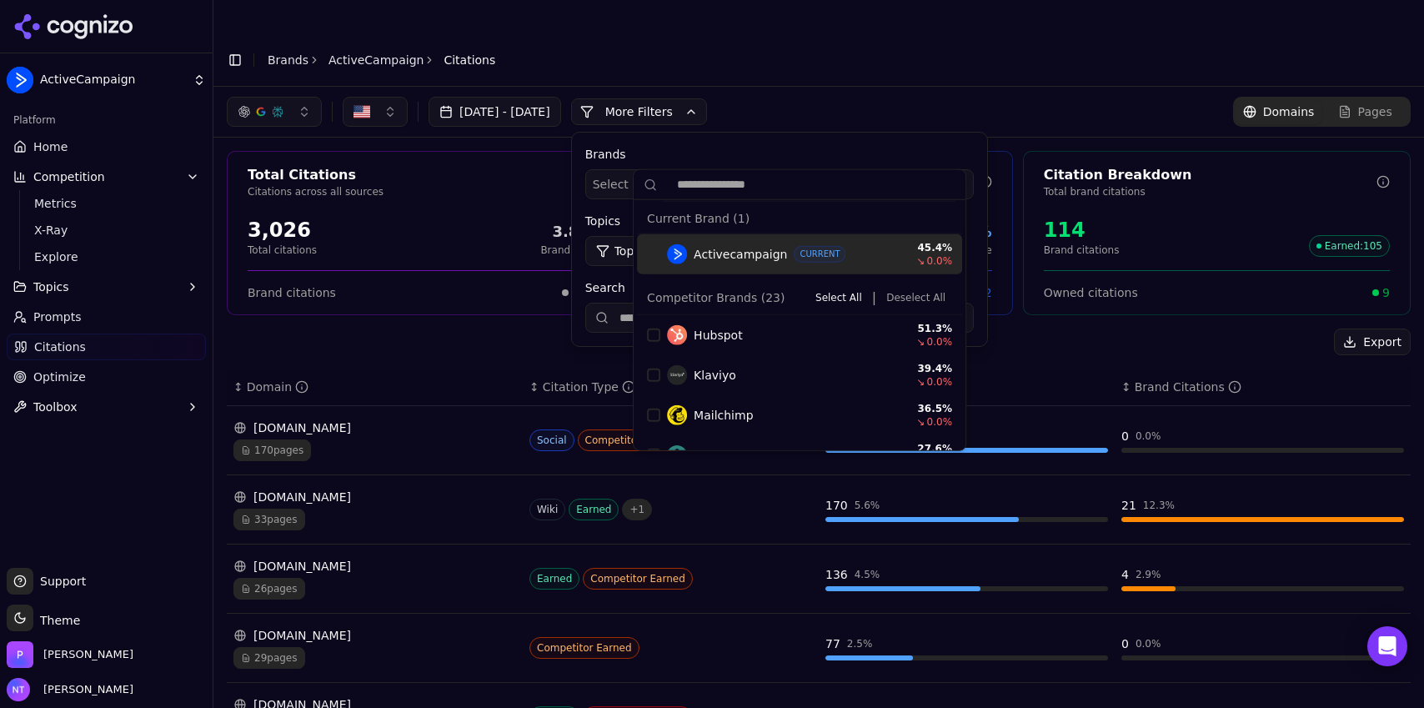
click at [856, 133] on div "Brands Select brands... Topics Topic: All Source Type Type: All Search" at bounding box center [779, 239] width 415 height 213
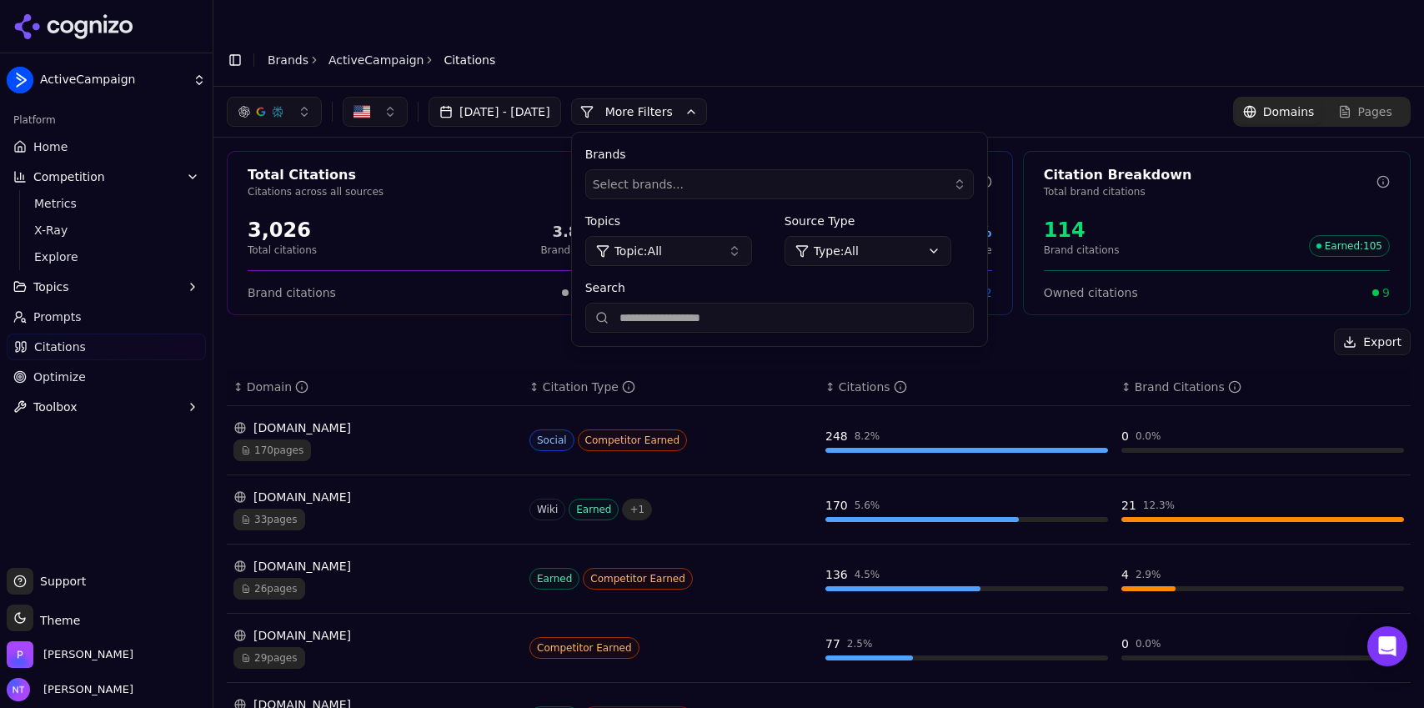
click at [675, 97] on div "[DATE] - [DATE] More More Filters Brands Select brands... Topics Topic: All Sou…" at bounding box center [467, 112] width 480 height 30
click at [674, 98] on button "More Filters" at bounding box center [639, 111] width 136 height 27
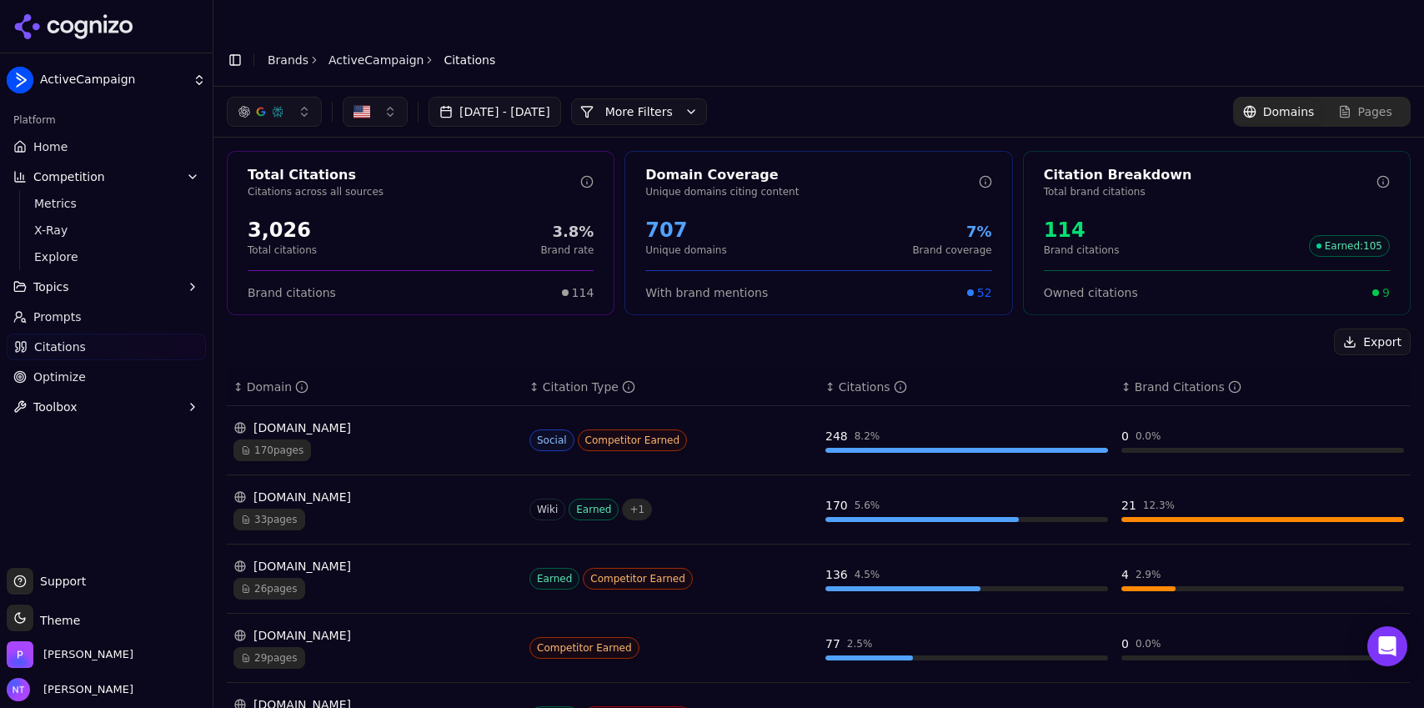
click at [560, 43] on header "Toggle Sidebar Brands ActiveCampaign Citations" at bounding box center [818, 59] width 1211 height 53
click at [85, 147] on link "Home" at bounding box center [106, 146] width 199 height 27
